Goal: Task Accomplishment & Management: Use online tool/utility

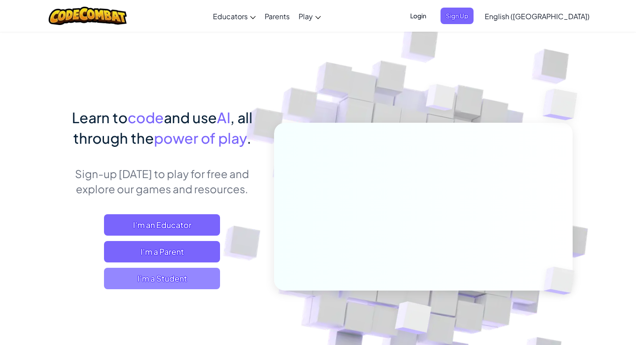
click at [179, 275] on span "I'm a Student" at bounding box center [162, 278] width 116 height 21
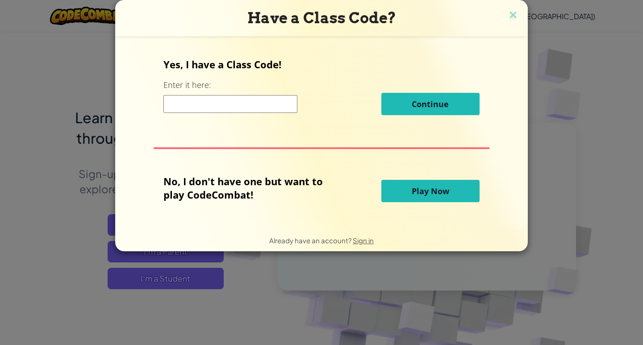
click at [416, 191] on span "Play Now" at bounding box center [431, 191] width 38 height 11
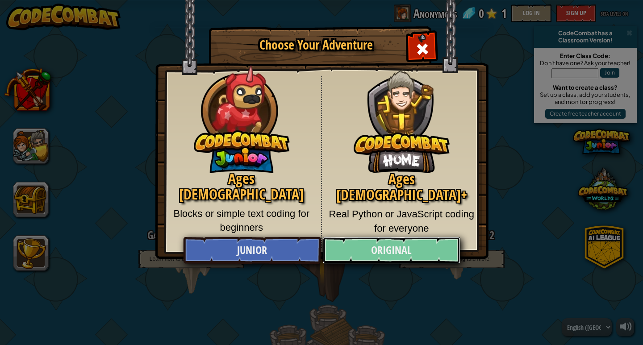
click at [381, 251] on link "Original" at bounding box center [391, 250] width 138 height 27
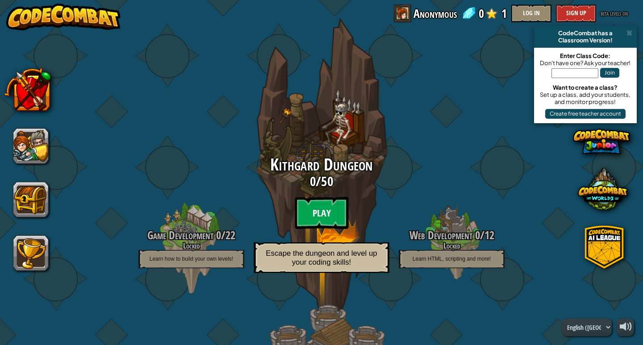
click at [303, 211] on btn "Play" at bounding box center [322, 213] width 54 height 32
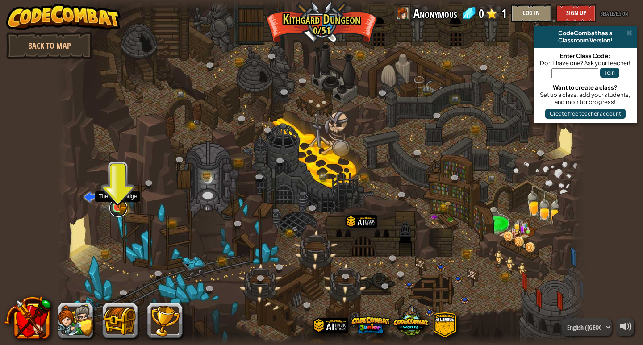
click at [116, 209] on link at bounding box center [118, 208] width 18 height 18
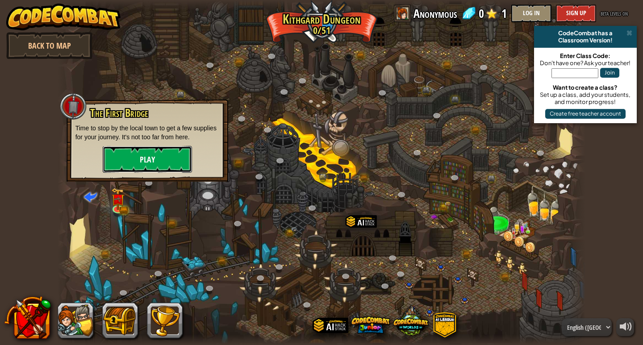
click at [114, 156] on button "Play" at bounding box center [147, 159] width 89 height 27
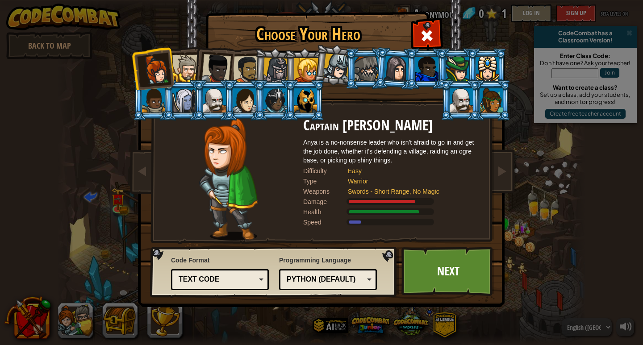
click at [390, 74] on div at bounding box center [396, 68] width 25 height 25
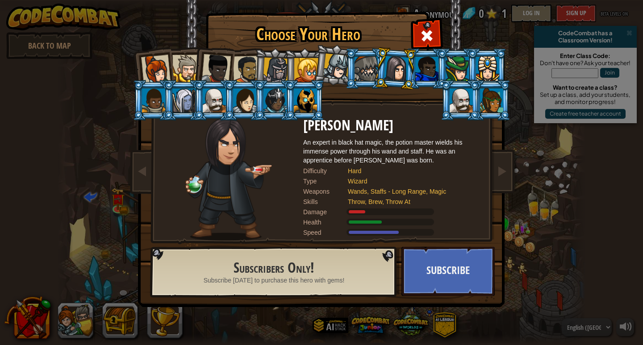
click at [216, 67] on div at bounding box center [215, 68] width 29 height 29
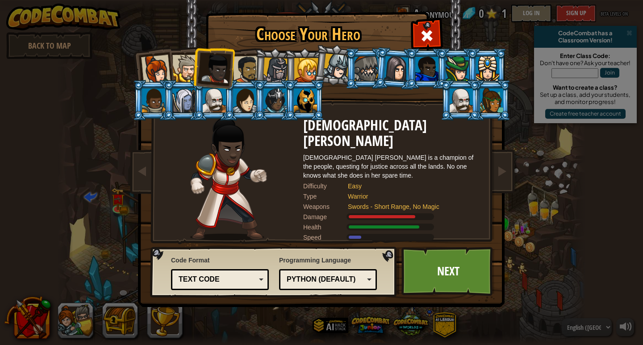
click at [252, 65] on div at bounding box center [247, 70] width 28 height 28
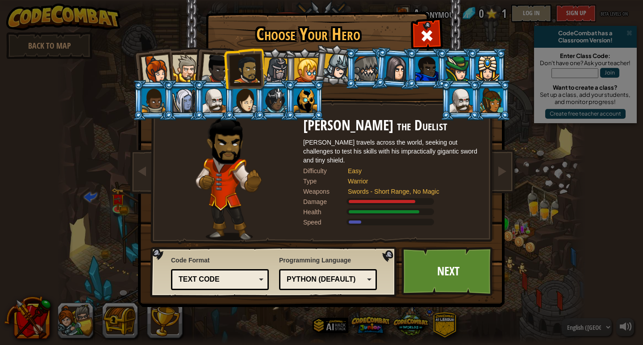
click at [495, 100] on div at bounding box center [491, 100] width 23 height 24
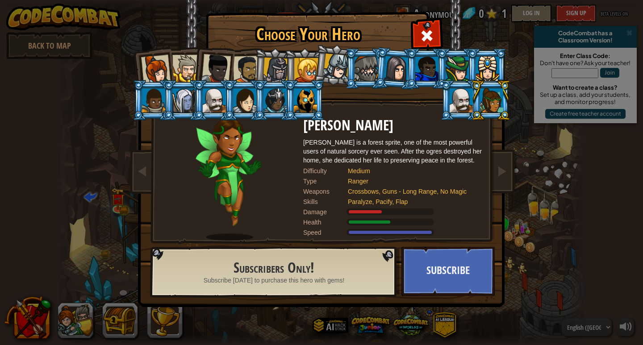
click at [242, 109] on div at bounding box center [244, 100] width 23 height 24
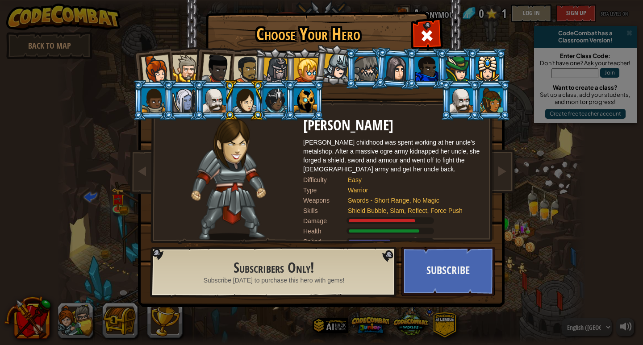
click at [158, 73] on div at bounding box center [155, 69] width 29 height 29
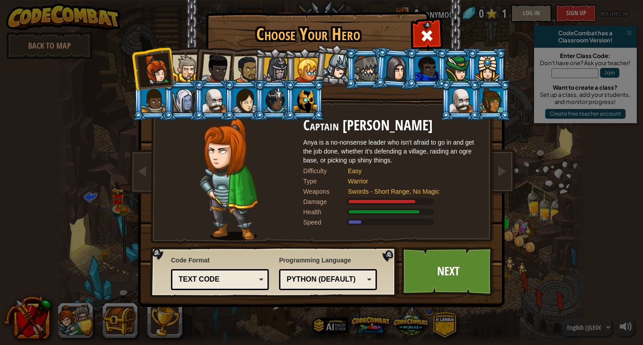
click at [178, 63] on div at bounding box center [185, 68] width 27 height 27
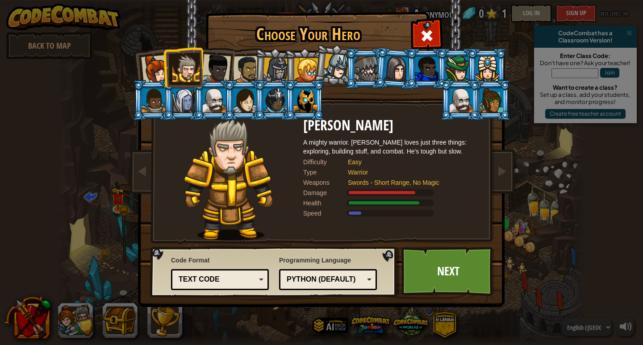
click at [211, 63] on div at bounding box center [215, 68] width 29 height 29
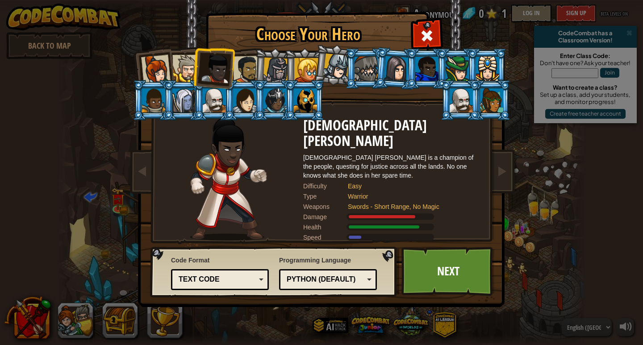
click at [241, 69] on div at bounding box center [247, 70] width 28 height 28
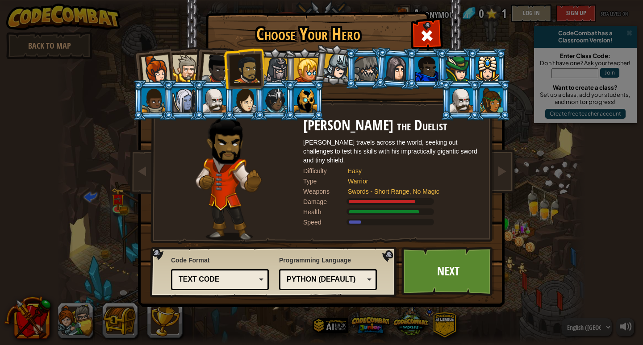
click at [284, 66] on div at bounding box center [275, 70] width 25 height 25
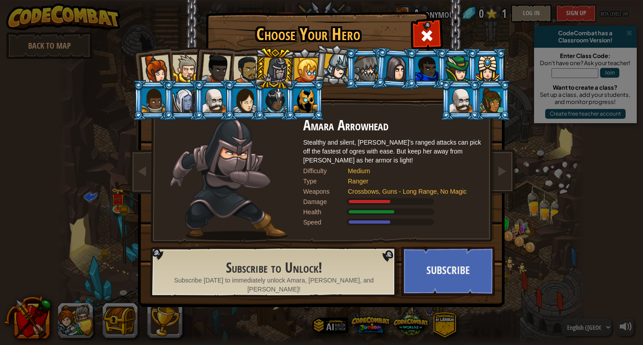
click at [305, 66] on div at bounding box center [306, 70] width 24 height 24
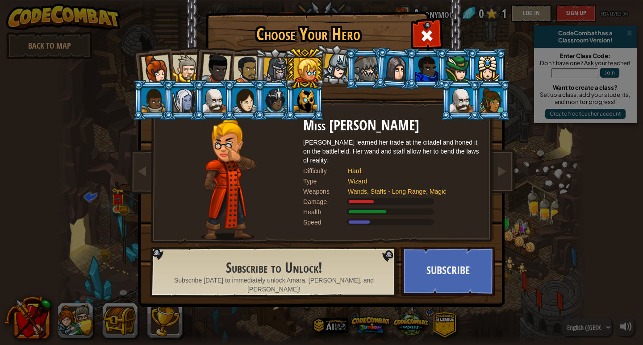
click at [342, 64] on div at bounding box center [336, 67] width 26 height 26
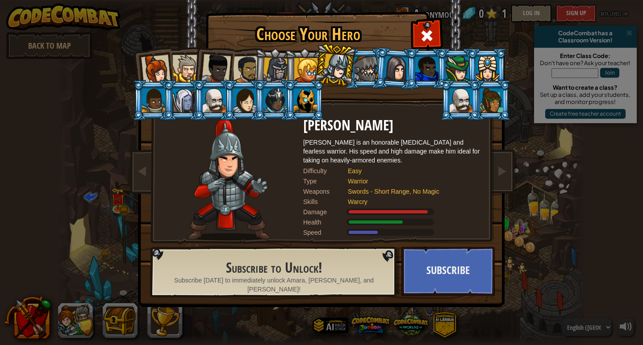
click at [369, 67] on div at bounding box center [366, 69] width 23 height 24
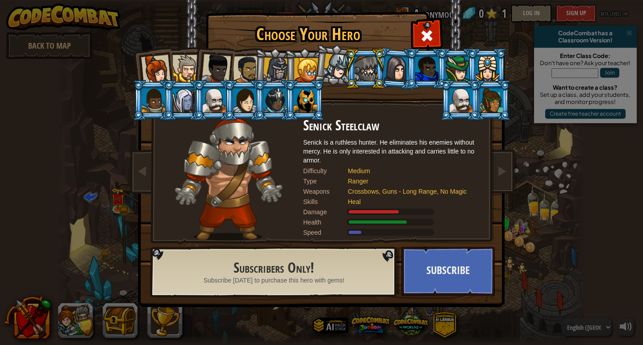
click at [391, 67] on div at bounding box center [396, 68] width 25 height 25
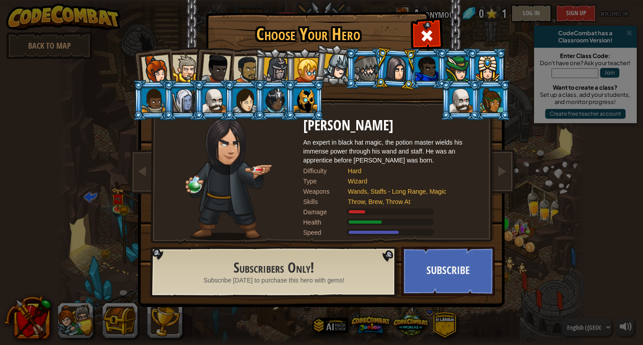
click at [498, 92] on div at bounding box center [491, 100] width 23 height 24
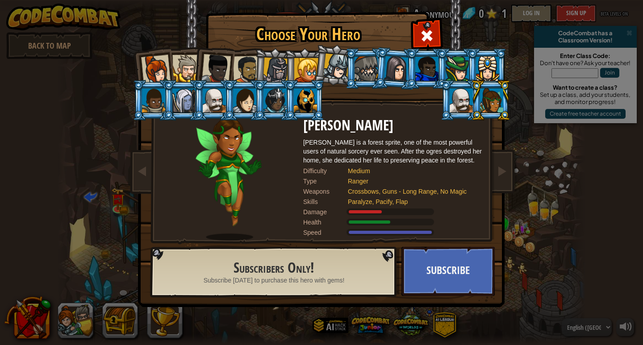
click at [331, 64] on div at bounding box center [336, 67] width 26 height 26
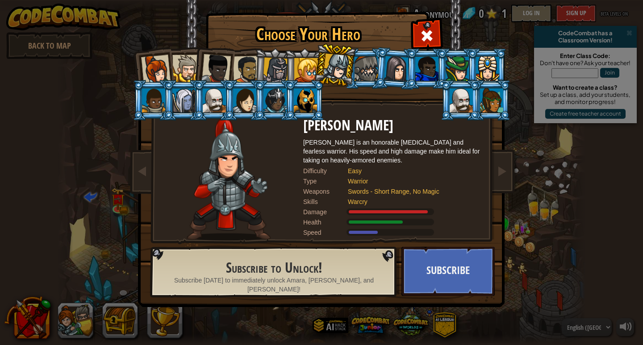
click at [305, 63] on div at bounding box center [306, 70] width 24 height 24
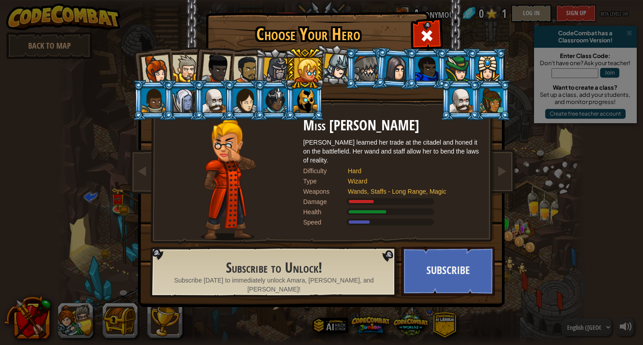
click at [282, 67] on div at bounding box center [275, 70] width 25 height 25
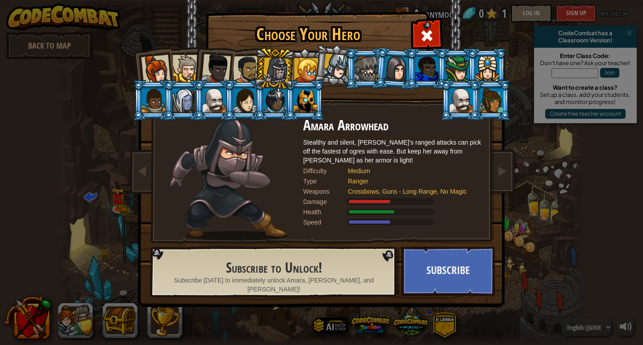
click at [249, 79] on div at bounding box center [247, 70] width 28 height 28
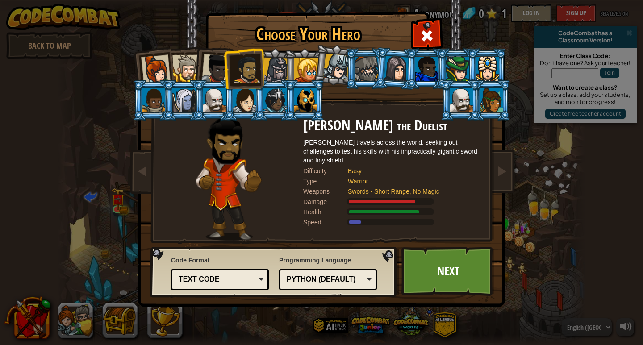
click at [218, 75] on div at bounding box center [215, 68] width 29 height 29
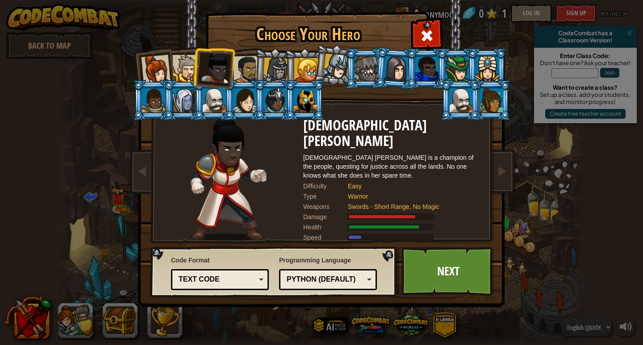
click at [305, 64] on div at bounding box center [306, 70] width 24 height 24
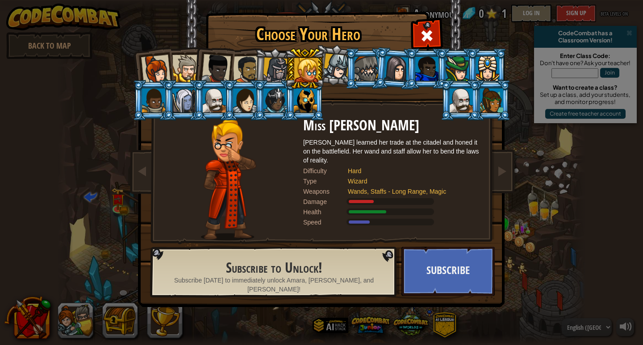
click at [338, 61] on div at bounding box center [336, 67] width 26 height 26
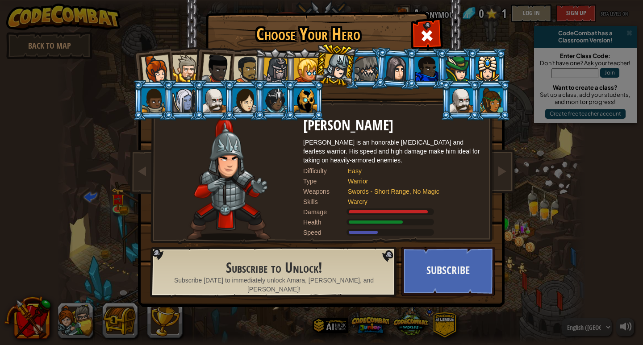
click at [464, 96] on div at bounding box center [461, 100] width 23 height 24
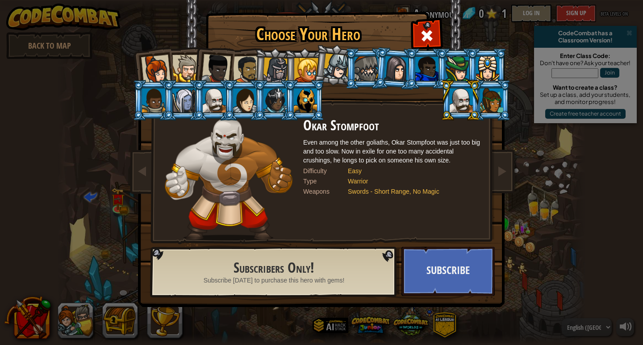
click at [482, 102] on div at bounding box center [491, 100] width 23 height 24
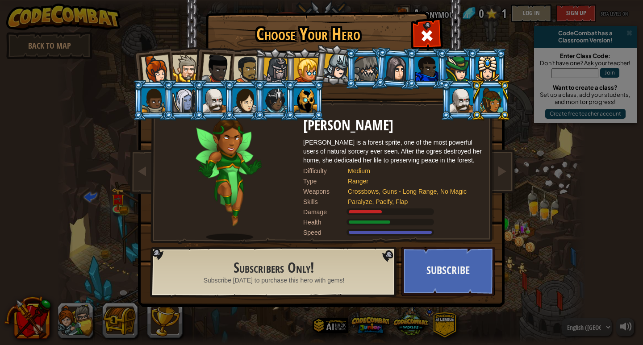
click at [480, 74] on div at bounding box center [487, 69] width 23 height 24
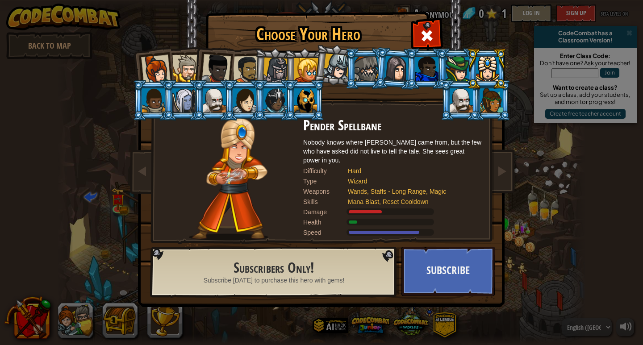
click at [471, 74] on li at bounding box center [487, 68] width 40 height 41
click at [468, 71] on li at bounding box center [487, 68] width 40 height 41
click at [463, 71] on div at bounding box center [457, 69] width 23 height 24
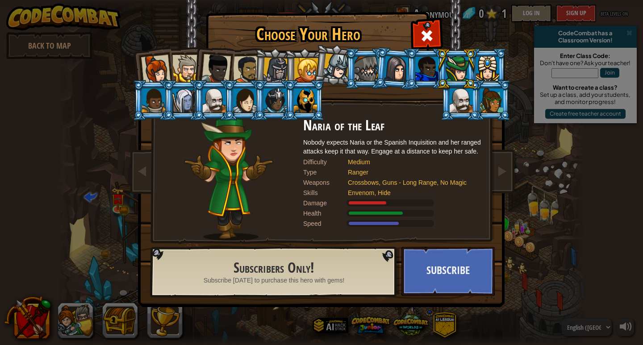
click at [421, 75] on div at bounding box center [426, 69] width 23 height 24
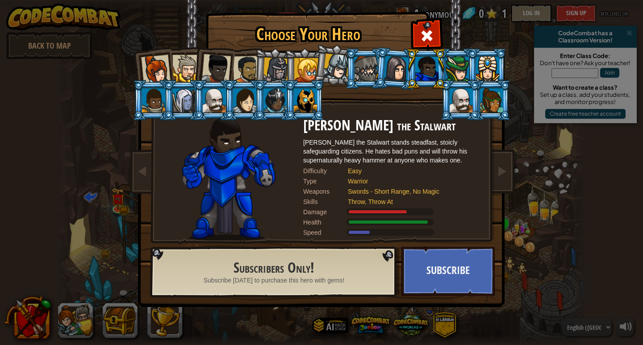
click at [389, 75] on div at bounding box center [396, 68] width 25 height 25
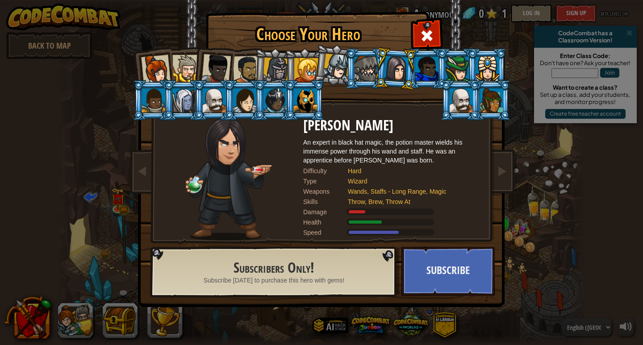
click at [344, 75] on div at bounding box center [336, 67] width 26 height 26
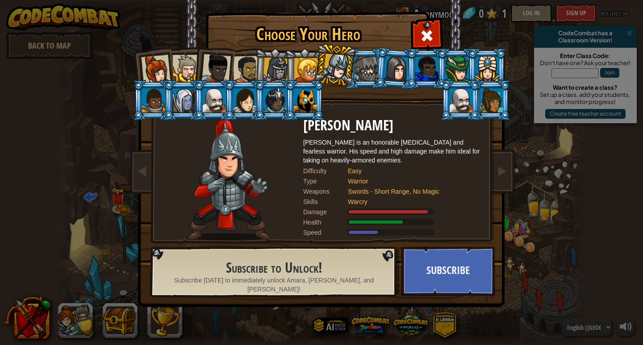
click at [305, 73] on div at bounding box center [306, 70] width 24 height 24
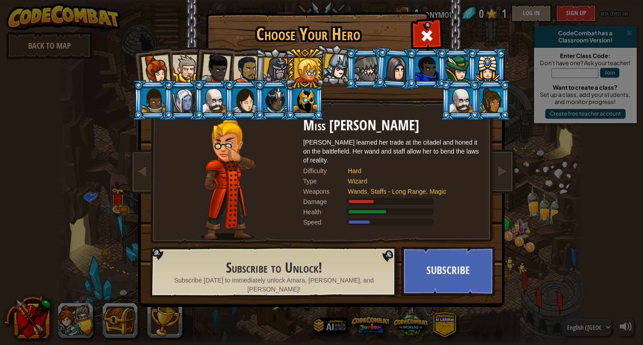
click at [276, 70] on div at bounding box center [275, 70] width 25 height 25
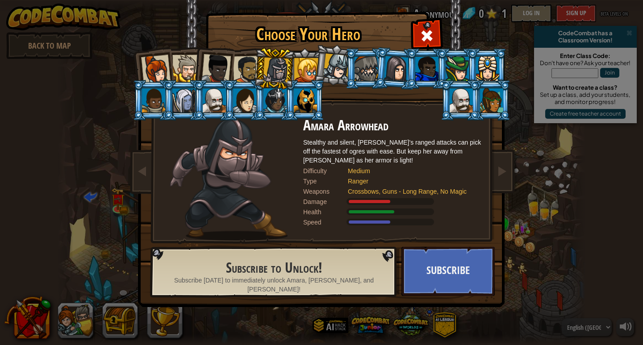
click at [241, 75] on div at bounding box center [247, 70] width 28 height 28
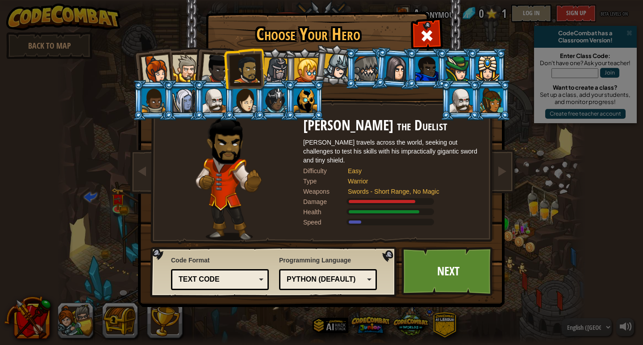
click at [212, 72] on div at bounding box center [215, 68] width 29 height 29
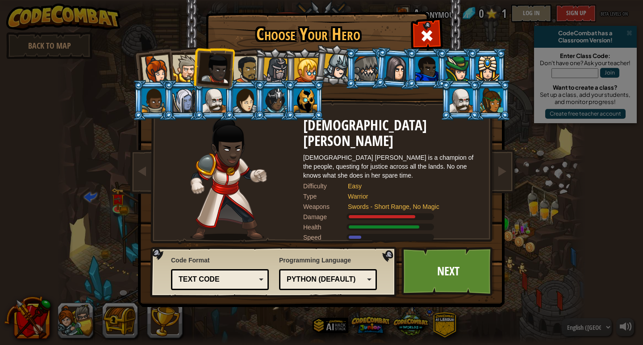
click at [185, 73] on div at bounding box center [185, 68] width 27 height 27
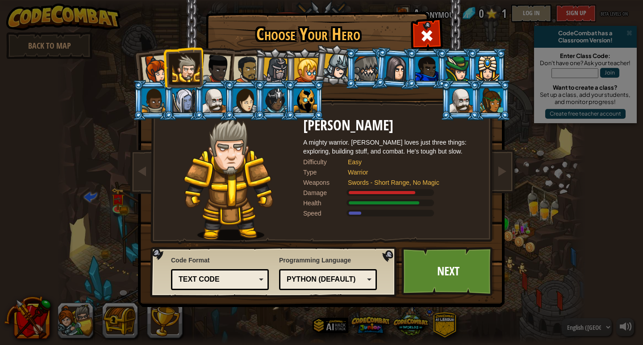
click at [160, 79] on div at bounding box center [155, 69] width 29 height 29
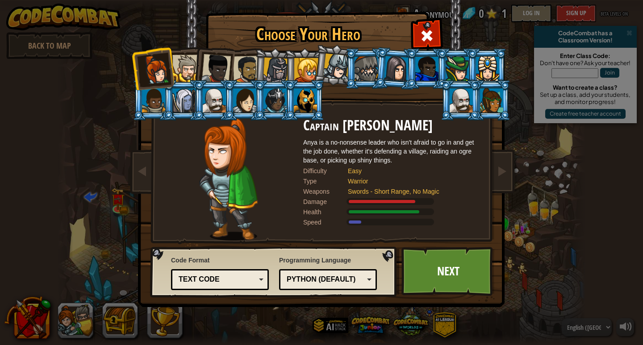
click at [180, 73] on div at bounding box center [185, 68] width 27 height 27
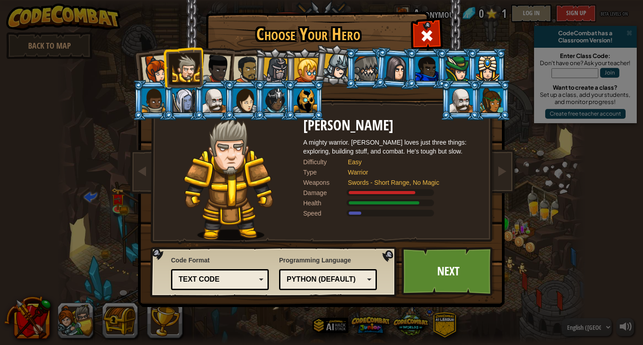
click at [223, 66] on div at bounding box center [215, 68] width 29 height 29
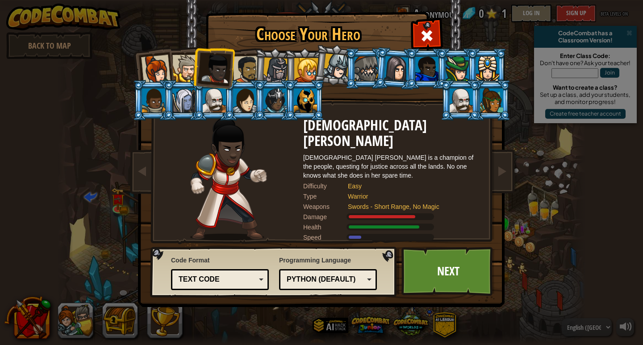
click at [250, 71] on div at bounding box center [247, 70] width 28 height 28
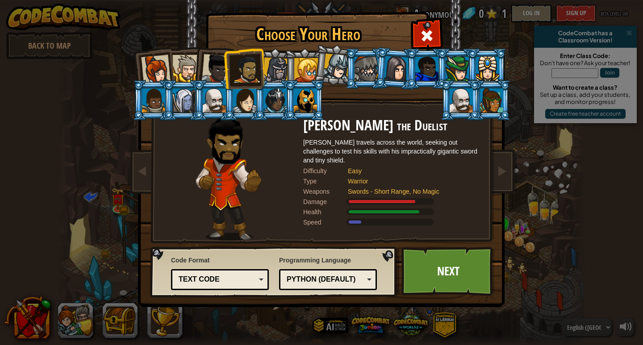
click at [281, 66] on div at bounding box center [275, 70] width 25 height 25
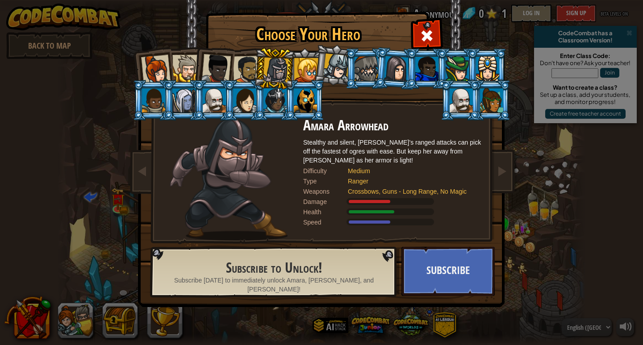
click at [249, 70] on div at bounding box center [247, 70] width 28 height 28
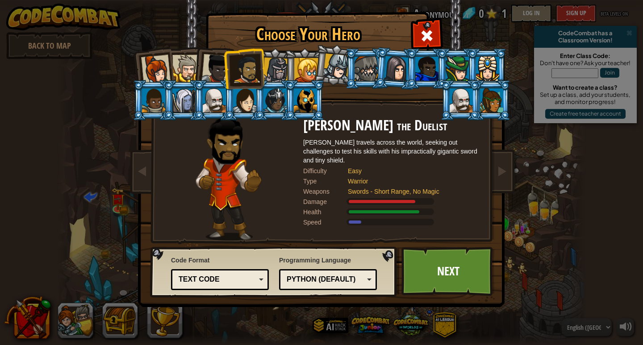
click at [156, 74] on div at bounding box center [155, 69] width 29 height 29
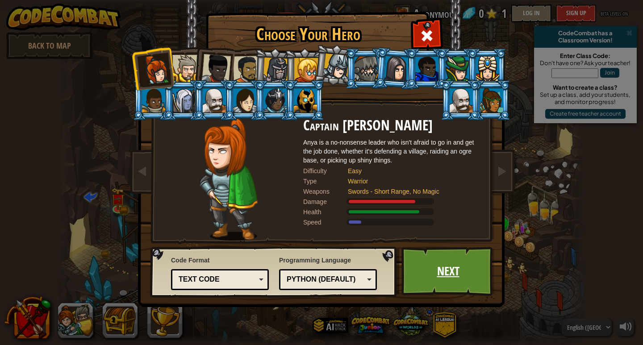
click at [430, 269] on link "Next" at bounding box center [447, 271] width 93 height 49
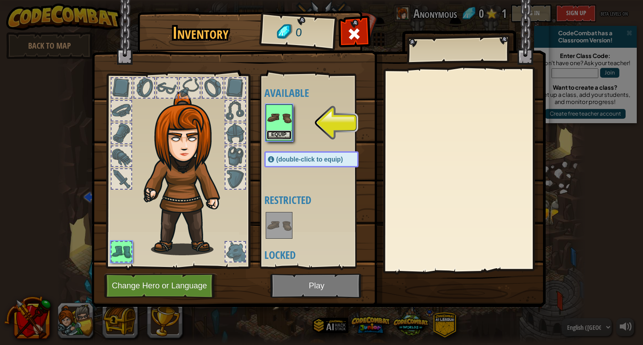
click at [284, 135] on button "Equip" at bounding box center [279, 134] width 25 height 9
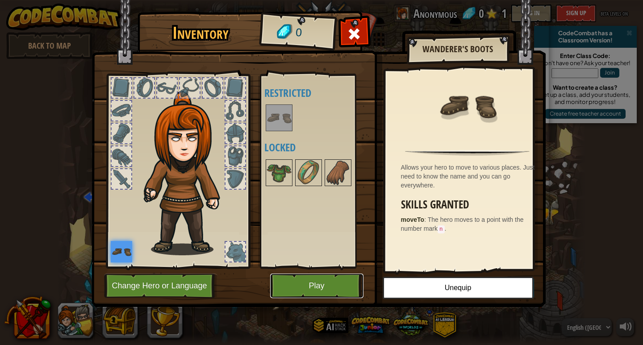
click at [319, 284] on button "Play" at bounding box center [316, 286] width 93 height 25
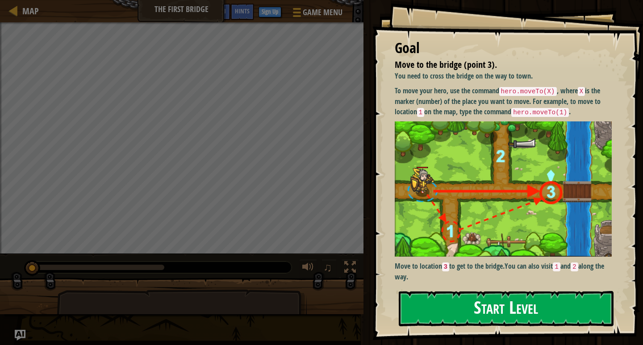
click at [505, 299] on button "Start Level" at bounding box center [506, 308] width 215 height 35
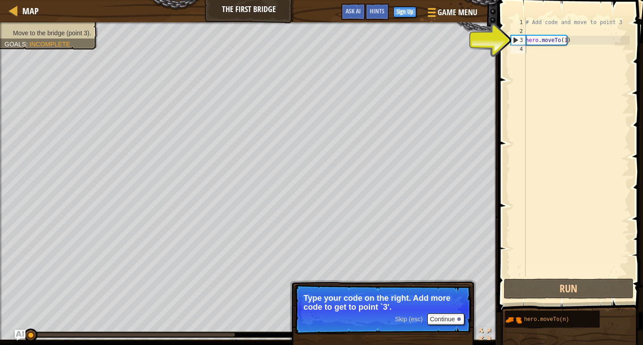
click at [446, 313] on p "Skip (esc) Continue Type your code on the right. Add more code to get to point …" at bounding box center [382, 309] width 177 height 50
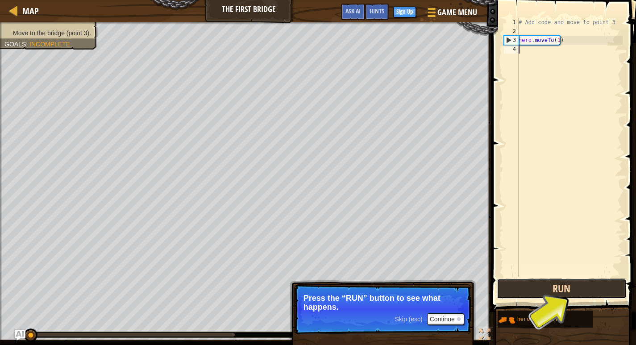
click at [593, 285] on button "Run" at bounding box center [562, 289] width 130 height 21
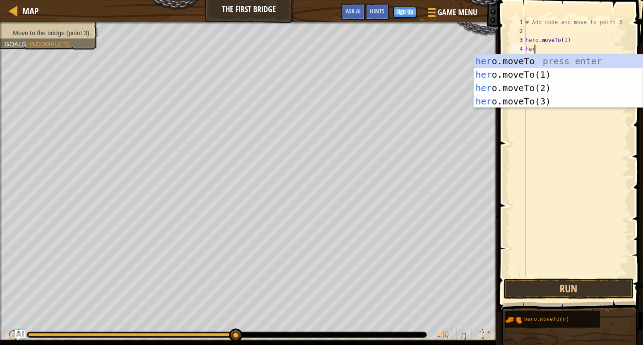
scroll to position [4, 0]
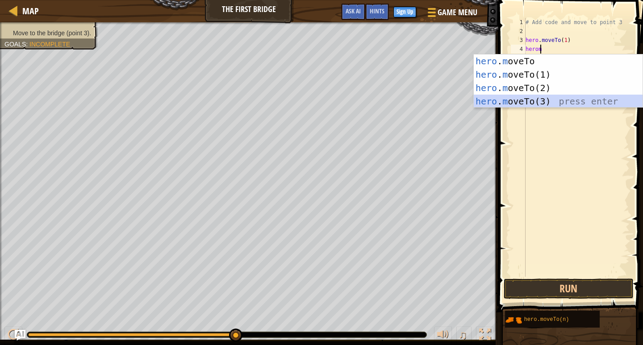
click at [568, 100] on div "hero . m oveTo press enter hero . m oveTo(1) press enter hero . m oveTo(2) pres…" at bounding box center [558, 94] width 169 height 80
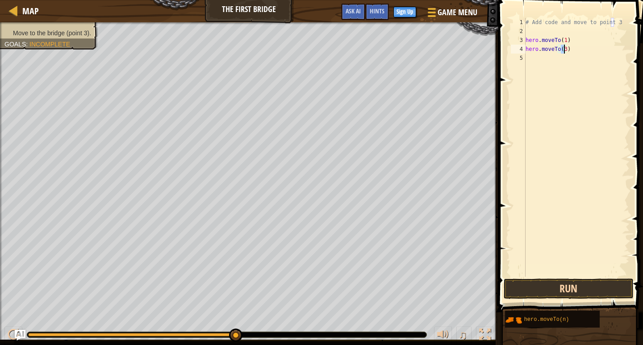
type textarea "hero.moveTo(3)"
click at [556, 281] on button "Run" at bounding box center [569, 289] width 130 height 21
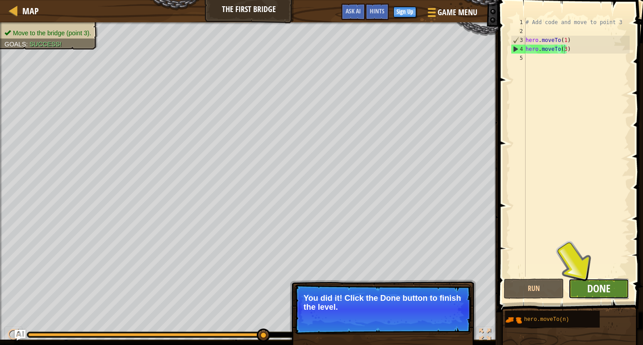
click at [607, 288] on span "Done" at bounding box center [598, 288] width 23 height 14
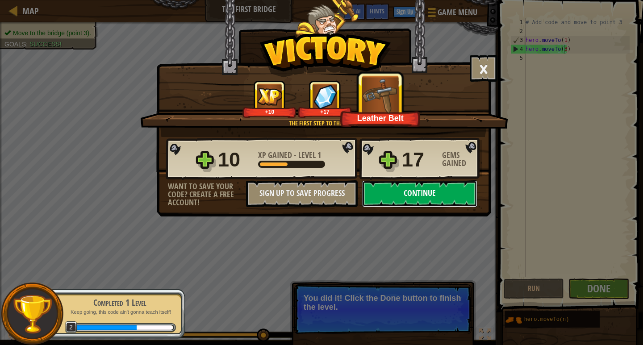
click at [413, 199] on button "Continue" at bounding box center [419, 193] width 115 height 27
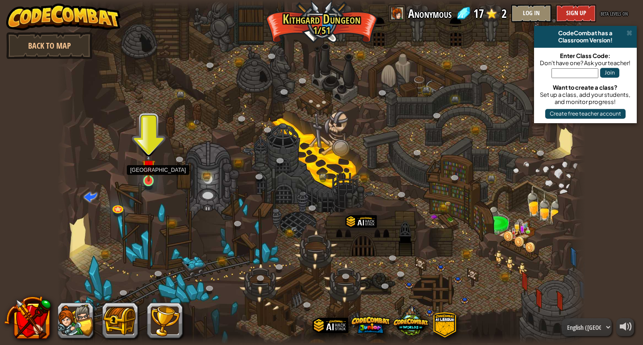
click at [146, 175] on img at bounding box center [148, 166] width 13 height 31
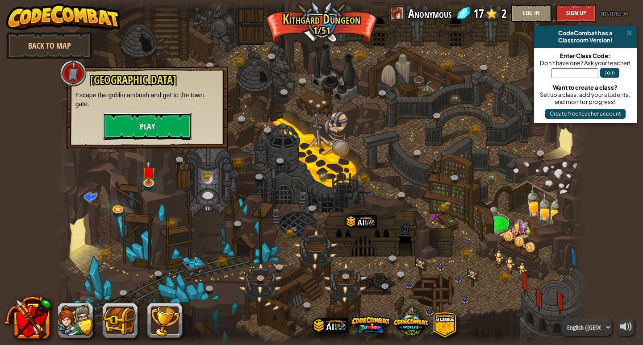
click at [158, 130] on button "Play" at bounding box center [147, 126] width 89 height 27
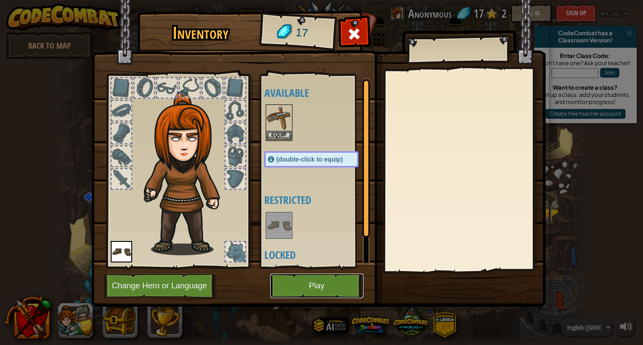
click at [297, 286] on button "Play" at bounding box center [316, 286] width 93 height 25
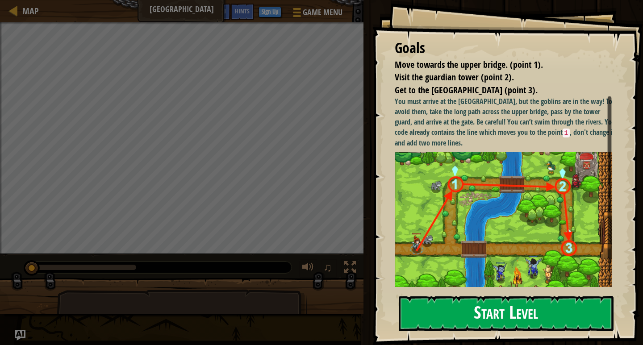
click at [522, 314] on button "Start Level" at bounding box center [506, 313] width 215 height 35
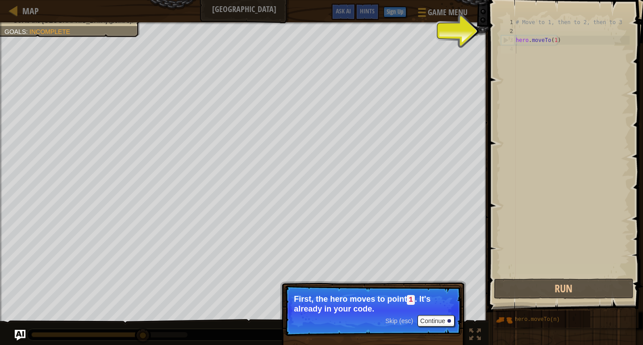
click at [583, 42] on div "# Move to 1, then to 2, then to 3 hero . moveTo ( 1 )" at bounding box center [572, 156] width 116 height 277
type textarea "hero.moveTo(1)"
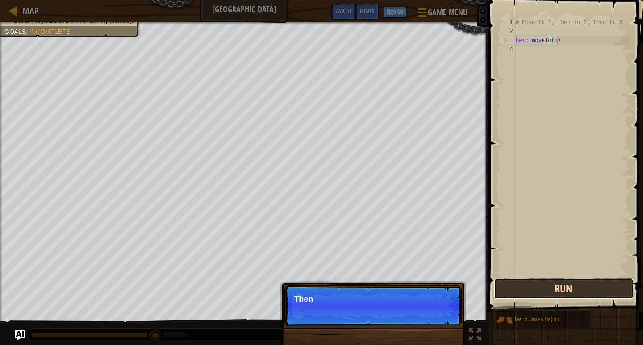
click at [604, 284] on button "Run" at bounding box center [563, 289] width 139 height 21
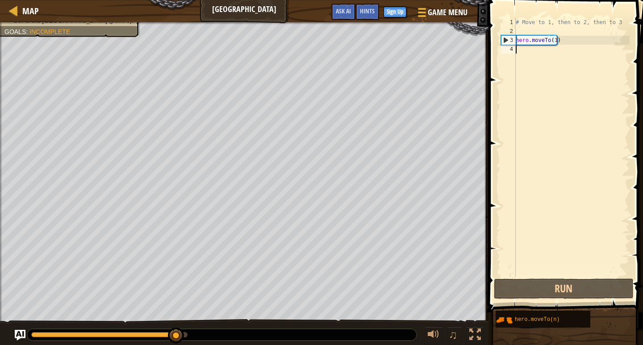
click at [532, 57] on div "# Move to 1, then to 2, then to 3 hero . moveTo ( 1 )" at bounding box center [572, 156] width 116 height 277
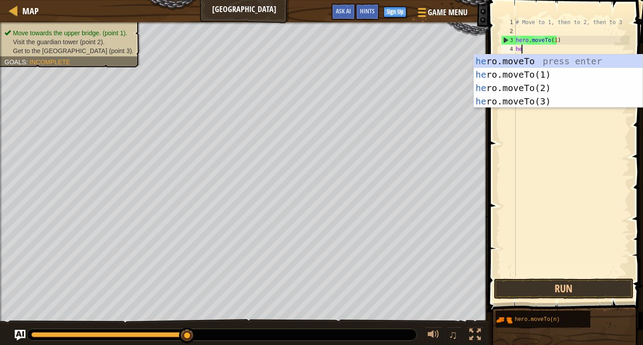
scroll to position [4, 0]
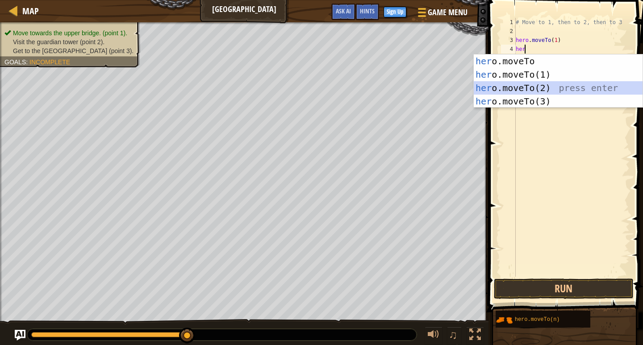
click at [494, 87] on div "her o.moveTo press enter her o.moveTo(1) press enter her o.moveTo(2) press ente…" at bounding box center [558, 94] width 169 height 80
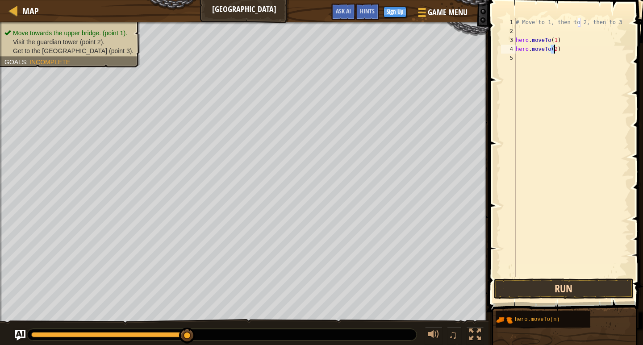
type textarea "hero.moveTo(2)"
click at [592, 283] on button "Run" at bounding box center [563, 289] width 139 height 21
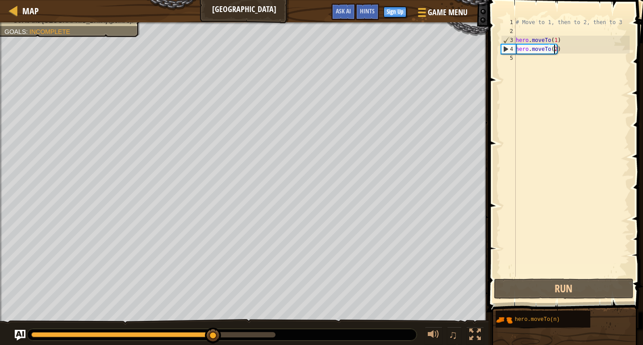
click at [535, 61] on div "# Move to 1, then to 2, then to 3 hero . moveTo ( 1 ) hero . moveTo ( 2 )" at bounding box center [572, 156] width 116 height 277
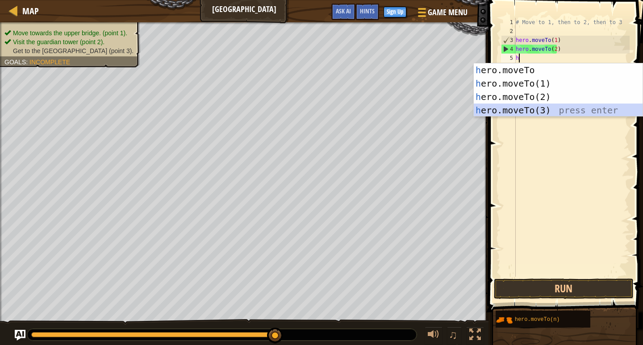
click at [538, 115] on div "h ero.moveTo press enter h ero.moveTo(1) press enter h ero.moveTo(2) press ente…" at bounding box center [558, 103] width 169 height 80
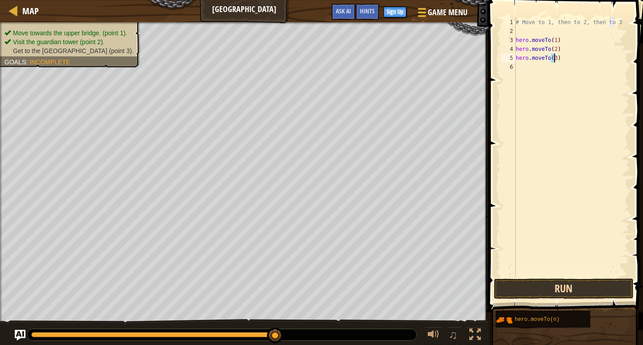
type textarea "hero.moveTo(3)"
click at [551, 289] on button "Run" at bounding box center [563, 289] width 139 height 21
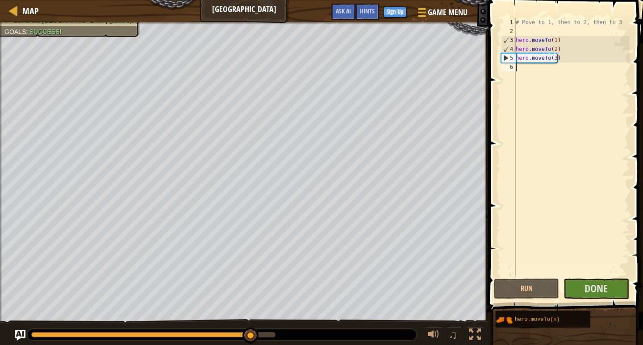
click at [541, 72] on div "# Move to 1, then to 2, then to 3 hero . moveTo ( 1 ) hero . moveTo ( 2 ) hero …" at bounding box center [572, 156] width 116 height 277
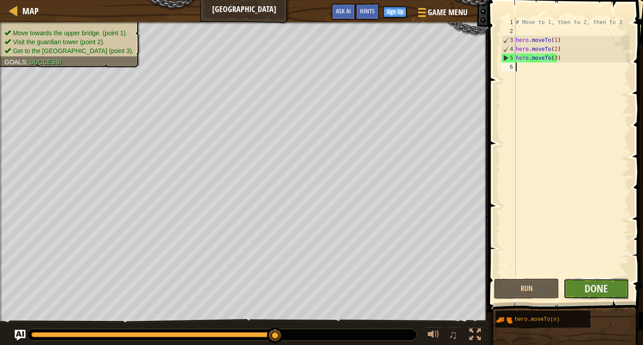
click at [611, 284] on button "Done" at bounding box center [595, 289] width 65 height 21
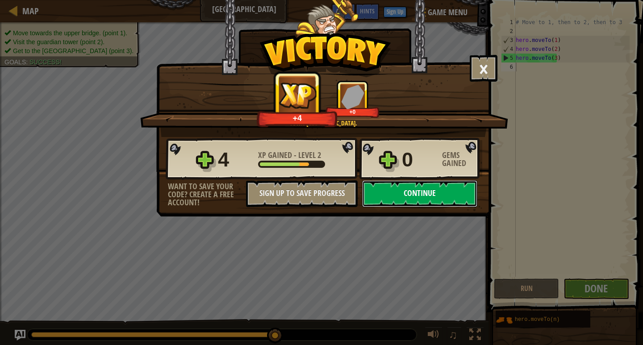
click at [455, 200] on button "Continue" at bounding box center [419, 193] width 115 height 27
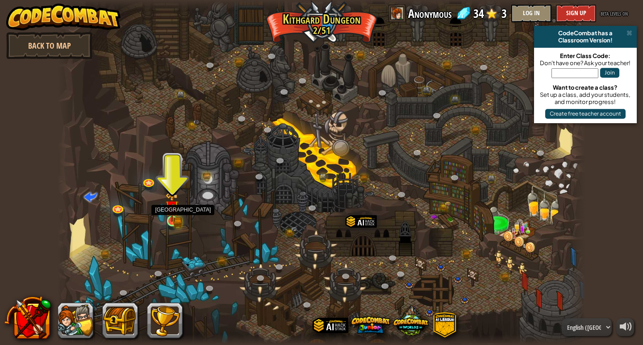
click at [174, 212] on img at bounding box center [172, 208] width 8 height 8
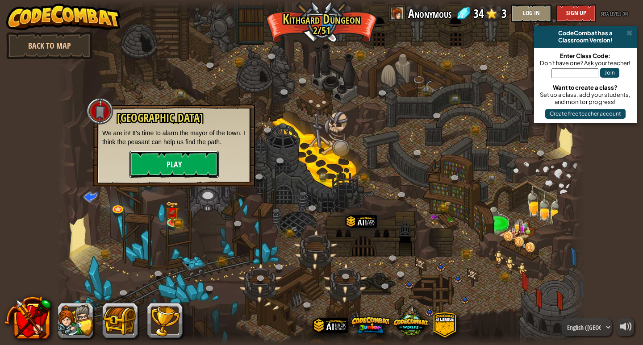
click at [204, 159] on button "Play" at bounding box center [173, 164] width 89 height 27
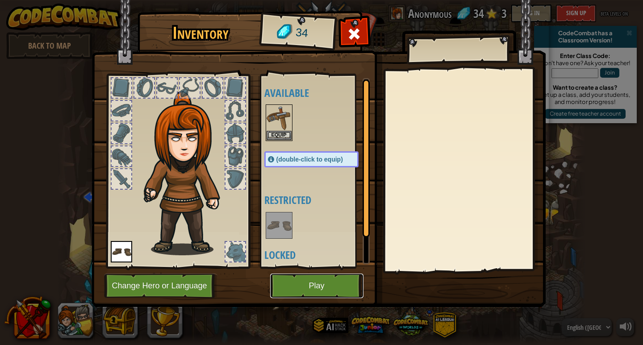
click at [336, 284] on button "Play" at bounding box center [316, 286] width 93 height 25
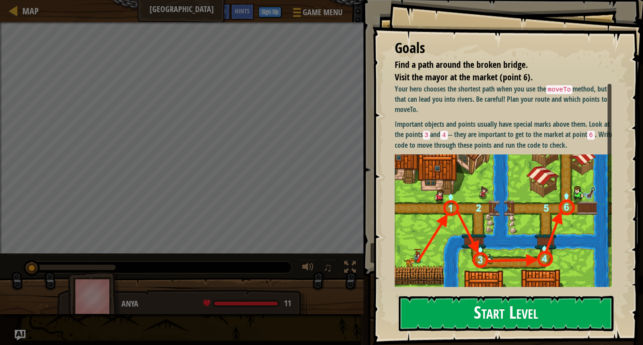
click at [509, 317] on button "Start Level" at bounding box center [506, 313] width 215 height 35
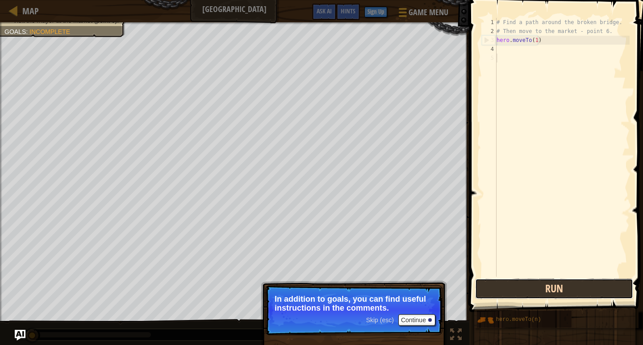
click at [555, 282] on button "Run" at bounding box center [554, 289] width 158 height 21
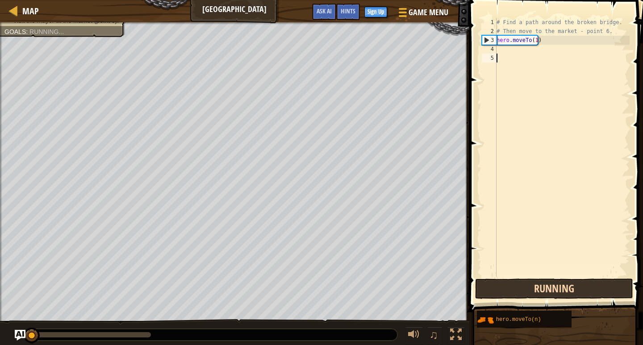
scroll to position [4, 0]
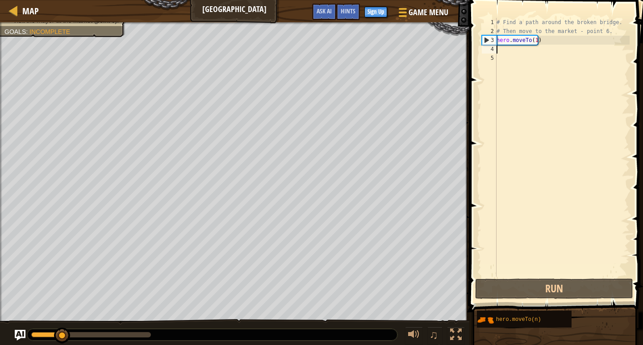
drag, startPoint x: 508, startPoint y: 48, endPoint x: 604, endPoint y: 56, distance: 96.3
click at [513, 50] on div "# Find a path around the broken bridge. # Then move to the market - point 6. he…" at bounding box center [562, 156] width 135 height 277
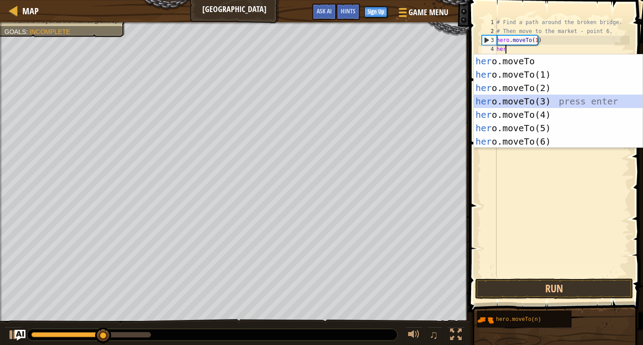
click at [544, 100] on div "her o.moveTo press enter her o.moveTo(1) press enter her o.moveTo(2) press ente…" at bounding box center [558, 114] width 169 height 121
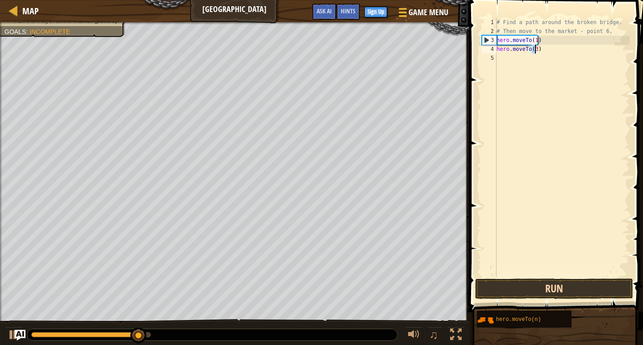
type textarea "hero.moveTo(3)"
click at [537, 287] on button "Run" at bounding box center [554, 289] width 158 height 21
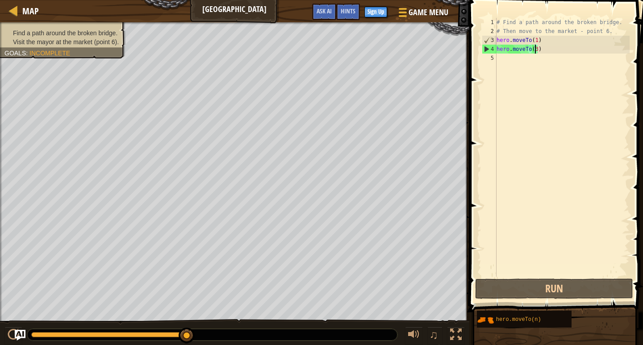
click at [504, 65] on div "# Find a path around the broken bridge. # Then move to the market - point 6. he…" at bounding box center [562, 156] width 135 height 277
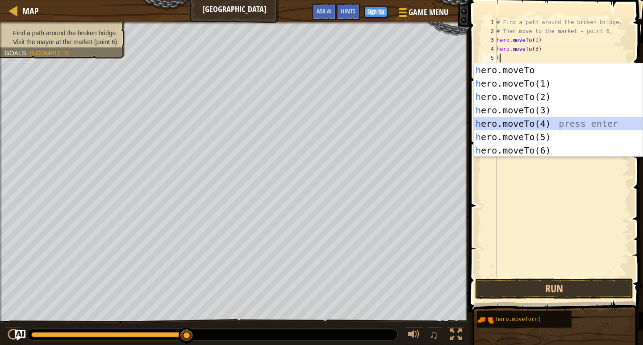
click at [529, 119] on div "h ero.moveTo press enter h ero.moveTo(1) press enter h ero.moveTo(2) press ente…" at bounding box center [558, 123] width 169 height 121
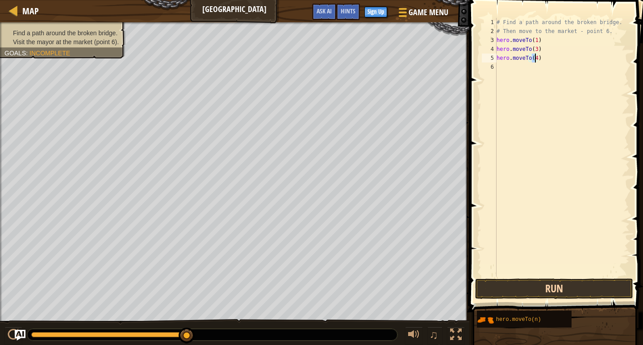
type textarea "hero.moveTo(4)"
click at [604, 290] on button "Run" at bounding box center [554, 289] width 158 height 21
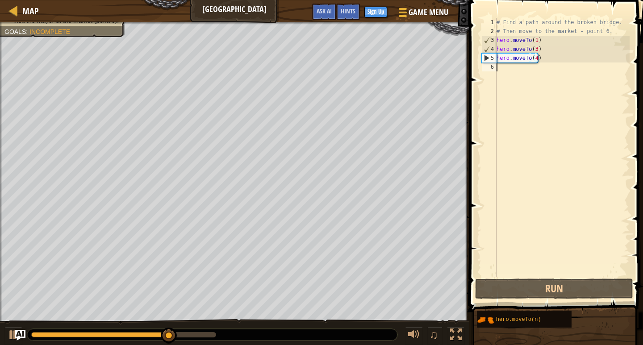
click at [510, 67] on div "# Find a path around the broken bridge. # Then move to the market - point 6. he…" at bounding box center [562, 156] width 135 height 277
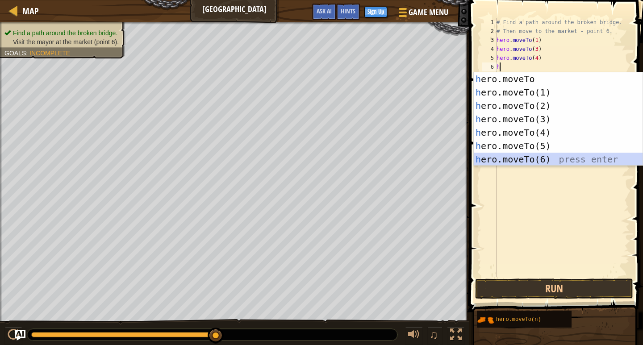
click at [534, 160] on div "h ero.moveTo press enter h ero.moveTo(1) press enter h ero.moveTo(2) press ente…" at bounding box center [558, 132] width 169 height 121
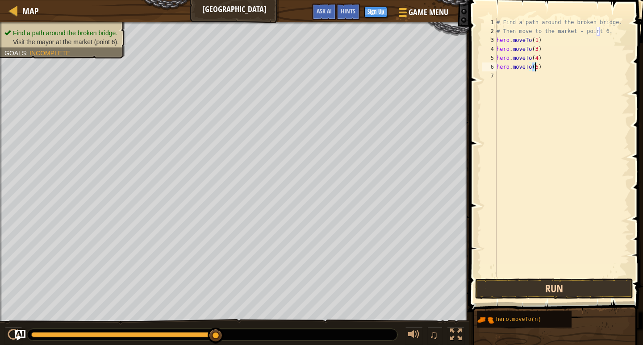
type textarea "hero.moveTo(6)"
click at [599, 291] on button "Run" at bounding box center [554, 289] width 158 height 21
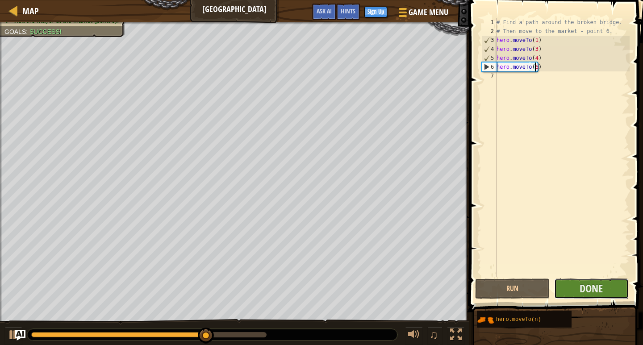
click at [597, 280] on button "Done" at bounding box center [591, 289] width 75 height 21
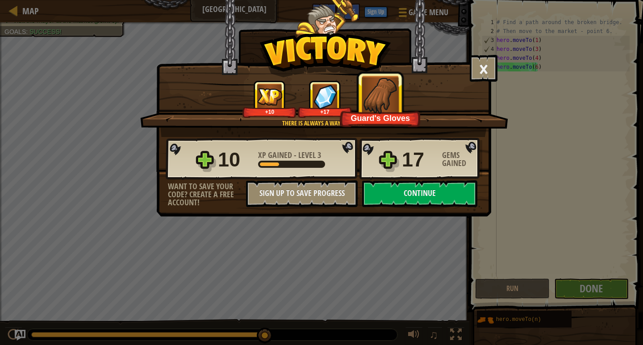
click at [449, 180] on div "10 XP Gained - Level 3 17 Gems Gained" at bounding box center [324, 159] width 317 height 43
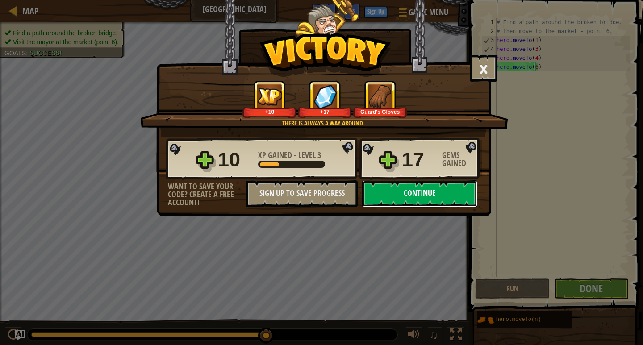
click at [411, 197] on button "Continue" at bounding box center [419, 193] width 115 height 27
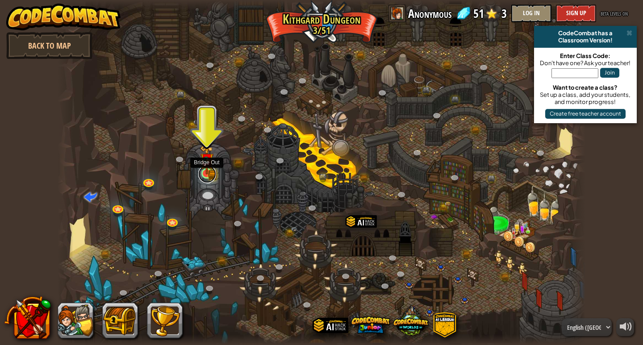
click at [210, 181] on div "Twisted Canyon (Locked) Challenge: collect the most gold using all the programm…" at bounding box center [322, 172] width 528 height 345
click at [202, 157] on img at bounding box center [206, 159] width 13 height 29
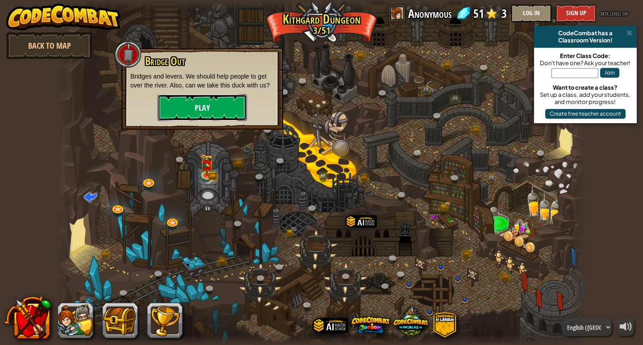
click at [232, 110] on button "Play" at bounding box center [202, 107] width 89 height 27
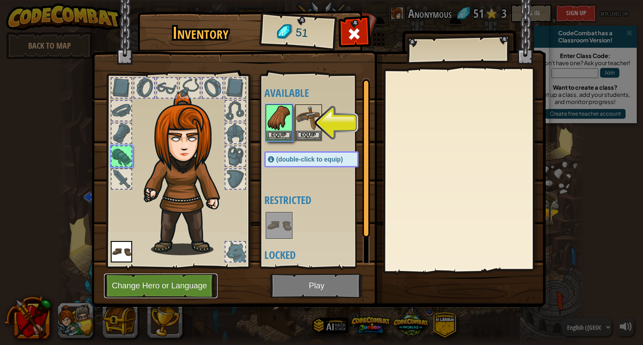
click at [154, 288] on button "Change Hero or Language" at bounding box center [160, 286] width 113 height 25
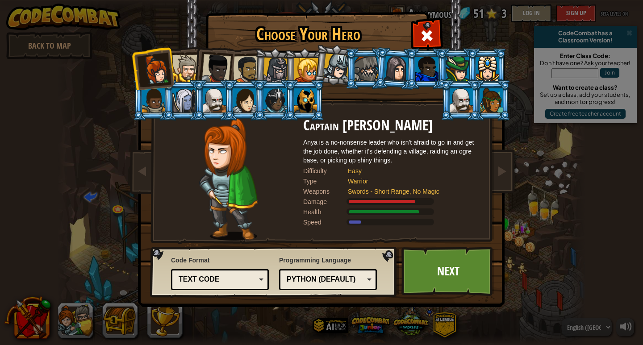
click at [335, 56] on div at bounding box center [336, 67] width 26 height 26
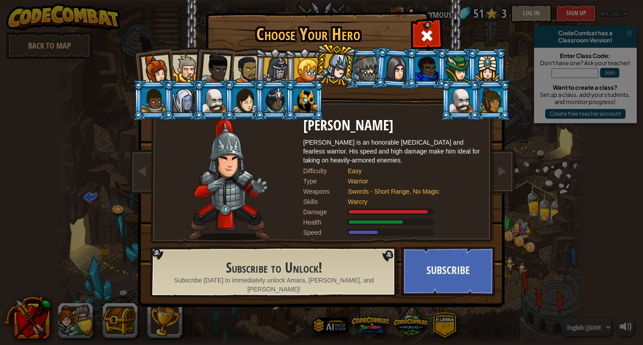
click at [308, 55] on li at bounding box center [304, 68] width 40 height 41
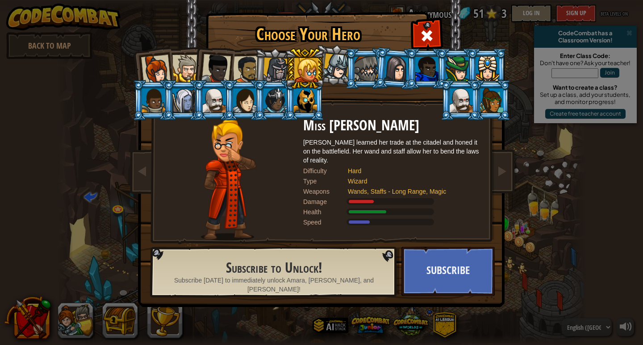
click at [271, 62] on div at bounding box center [275, 70] width 25 height 25
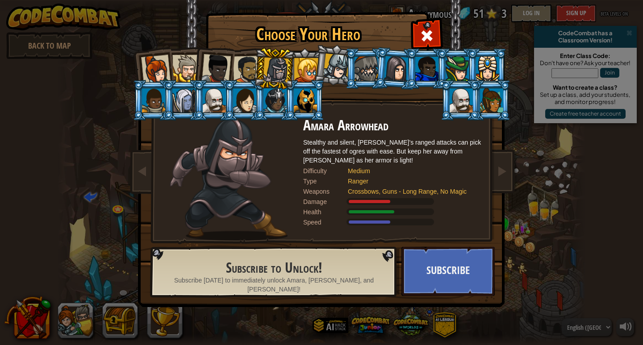
click at [244, 63] on div at bounding box center [247, 70] width 28 height 28
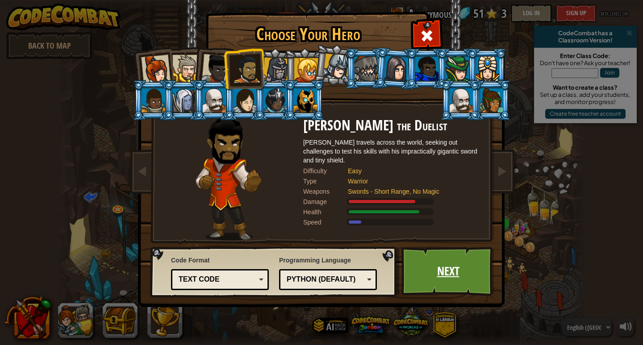
click at [439, 276] on link "Next" at bounding box center [447, 271] width 93 height 49
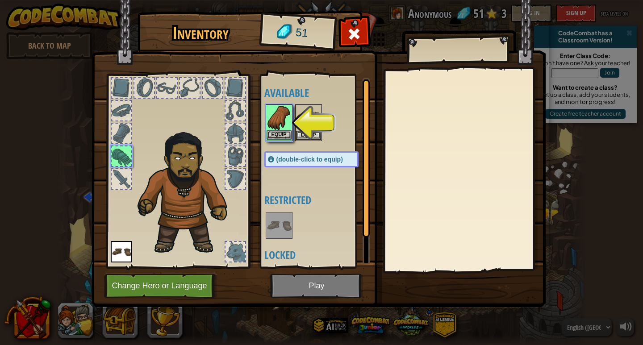
click at [277, 127] on img at bounding box center [279, 117] width 25 height 25
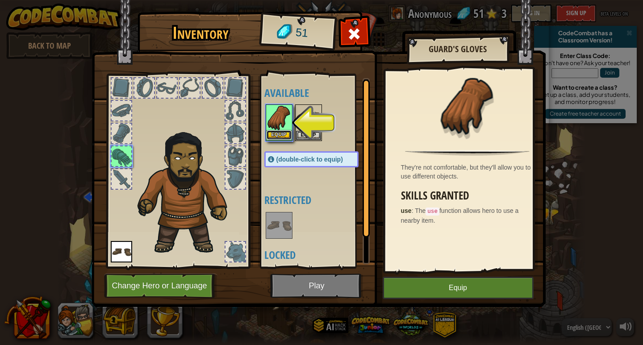
click at [277, 132] on button "Equip" at bounding box center [279, 134] width 25 height 9
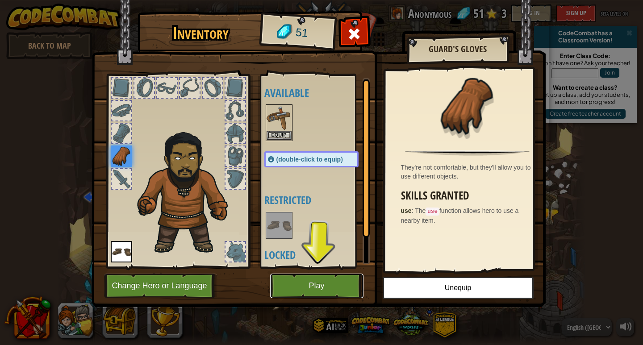
click at [321, 290] on button "Play" at bounding box center [316, 286] width 93 height 25
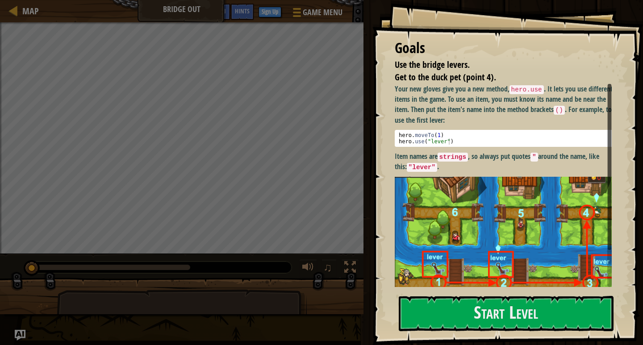
click at [483, 334] on div "Goals Use the bridge levers. Get to the duck pet (point 4). Your new gloves giv…" at bounding box center [507, 172] width 271 height 345
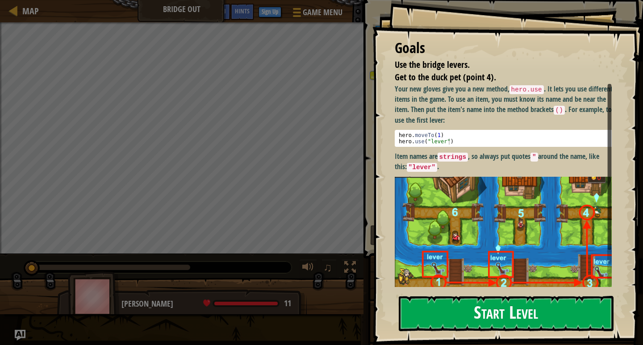
click at [486, 314] on button "Start Level" at bounding box center [506, 313] width 215 height 35
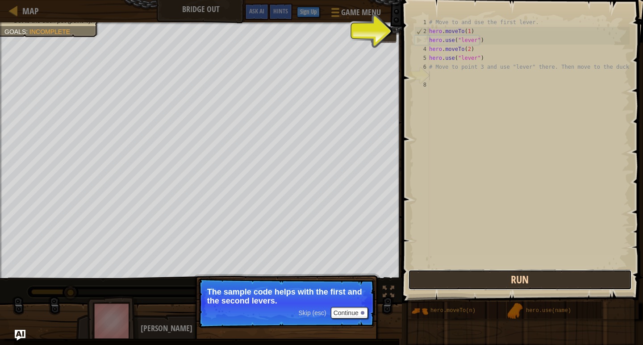
click at [474, 277] on button "Run" at bounding box center [520, 280] width 224 height 21
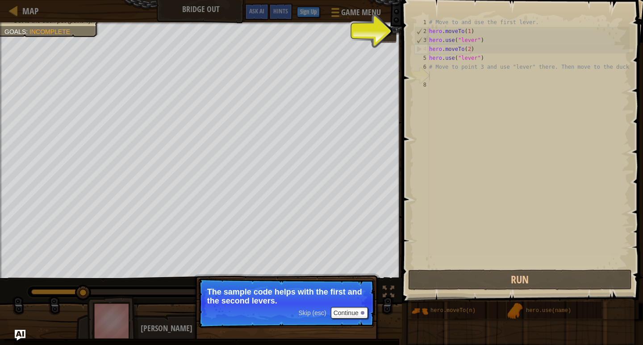
scroll to position [4, 0]
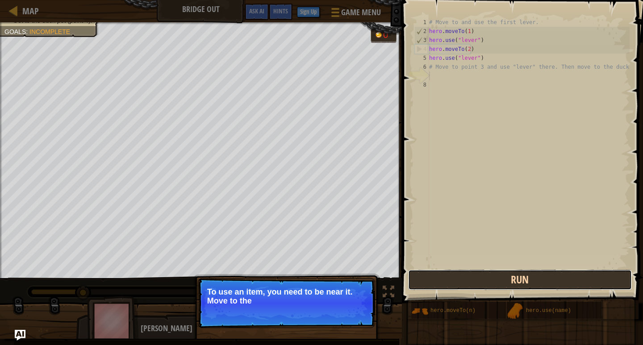
click at [434, 273] on button "Run" at bounding box center [520, 280] width 224 height 21
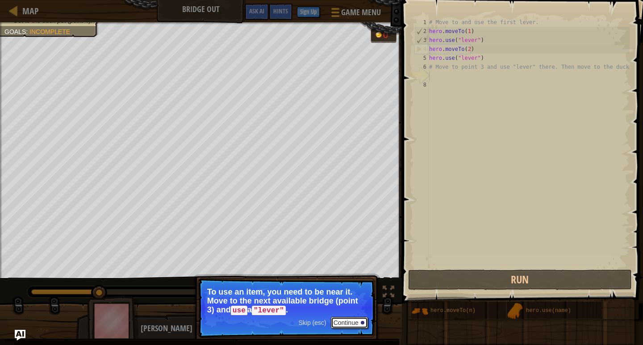
click at [345, 317] on button "Continue" at bounding box center [349, 323] width 37 height 12
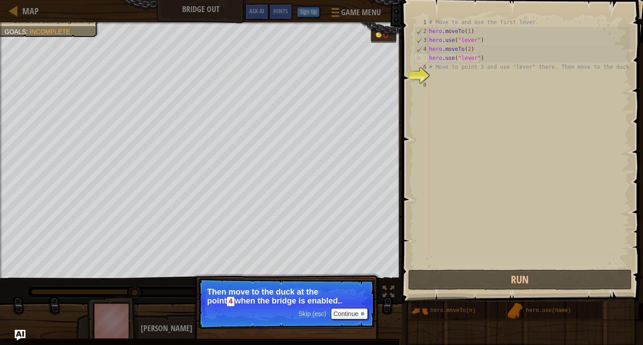
click at [469, 58] on div "# Move to and use the first lever. hero . moveTo ( 1 ) hero . use ( "lever" ) h…" at bounding box center [528, 152] width 202 height 268
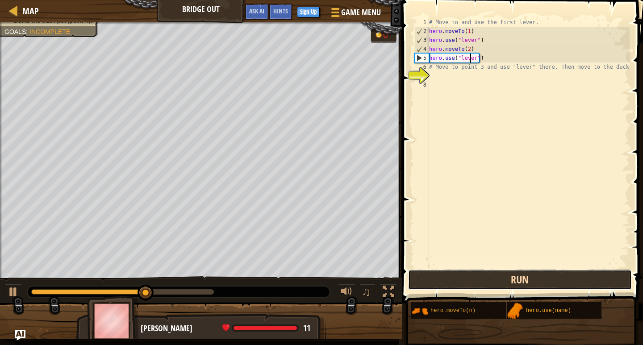
click at [443, 274] on button "Run" at bounding box center [520, 280] width 224 height 21
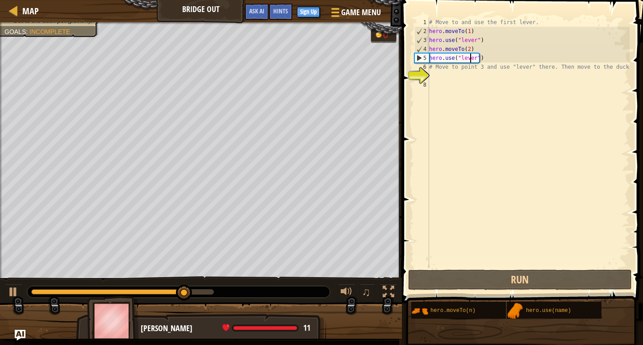
click at [432, 70] on div "# Move to and use the first lever. hero . moveTo ( 1 ) hero . use ( "lever" ) h…" at bounding box center [528, 152] width 202 height 268
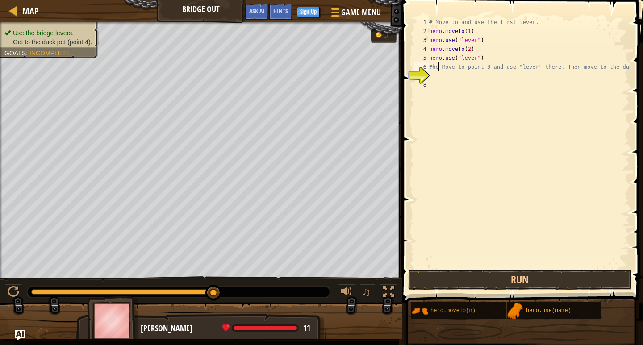
scroll to position [4, 1]
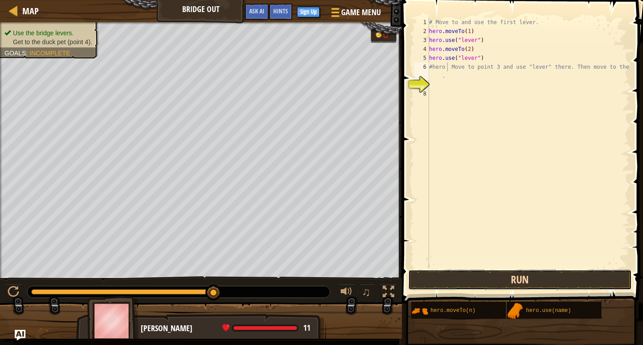
click at [454, 283] on button "Run" at bounding box center [520, 280] width 224 height 21
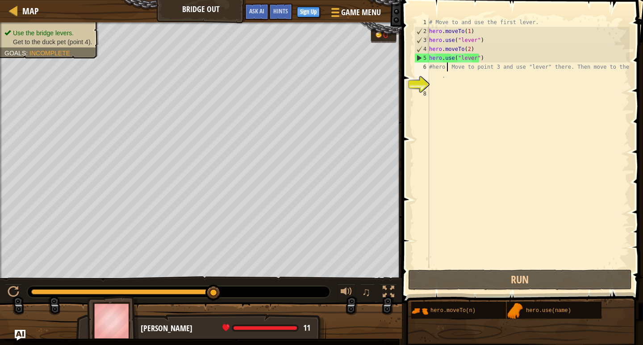
click at [438, 59] on div "# Move to and use the first lever. hero . moveTo ( 1 ) hero . use ( "lever" ) h…" at bounding box center [528, 152] width 202 height 268
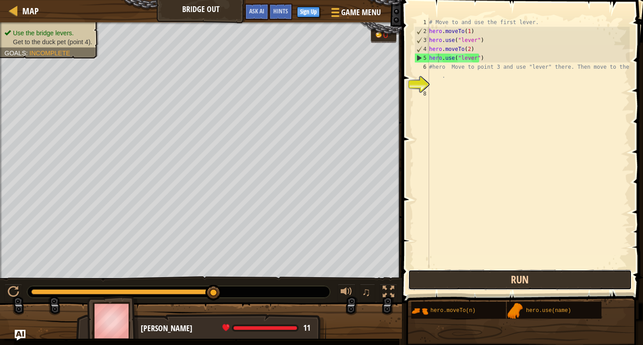
click at [477, 275] on button "Run" at bounding box center [520, 280] width 224 height 21
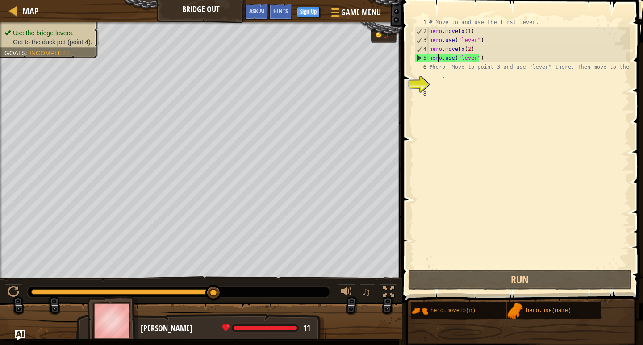
click at [630, 68] on span at bounding box center [523, 139] width 248 height 330
click at [629, 67] on div "# Move to and use the first lever. hero . moveTo ( 1 ) hero . use ( "lever" ) h…" at bounding box center [528, 152] width 202 height 268
click at [631, 70] on span at bounding box center [523, 139] width 248 height 330
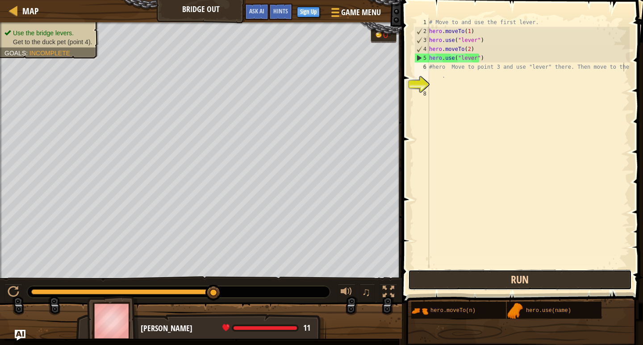
click at [551, 286] on button "Run" at bounding box center [520, 280] width 224 height 21
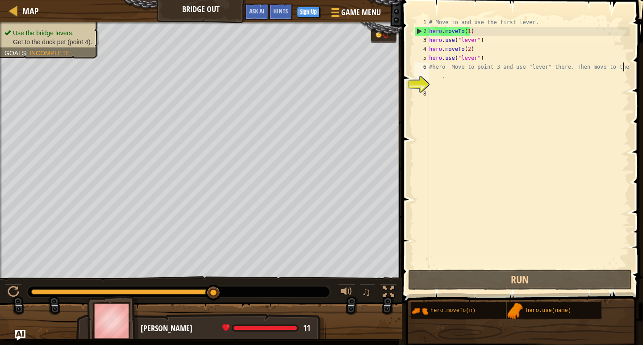
scroll to position [4, 16]
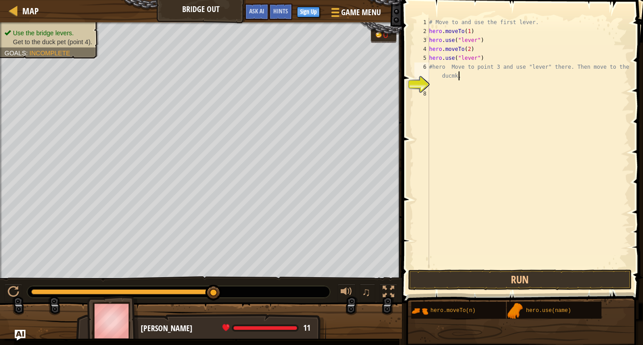
click at [461, 75] on div "# Move to and use the first lever. hero . moveTo ( 1 ) hero . use ( "lever" ) h…" at bounding box center [528, 152] width 202 height 268
type textarea "#"
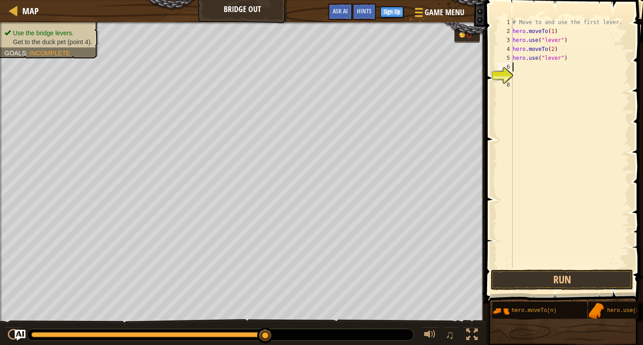
scroll to position [4, 0]
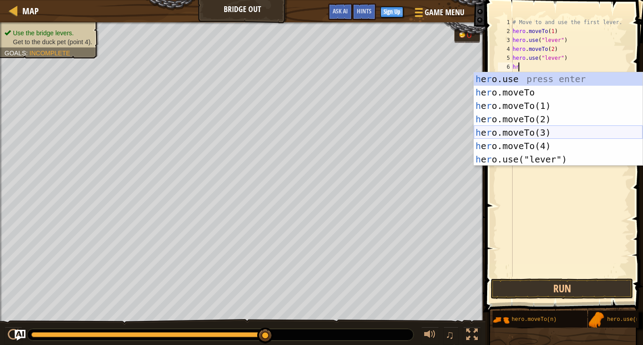
click at [509, 134] on div "h e r o.use press enter h e r o.moveTo press enter h e r o.moveTo(1) press ente…" at bounding box center [558, 132] width 169 height 121
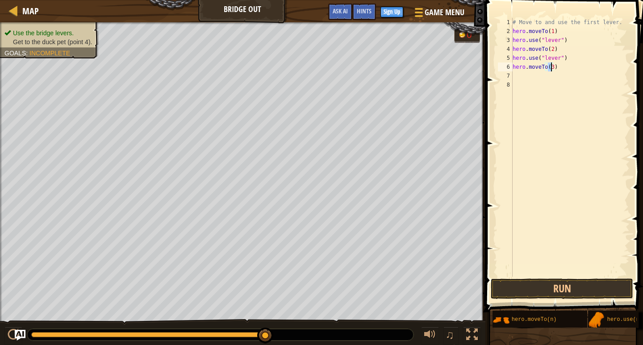
type textarea "hero.moveTo(3)"
click at [556, 282] on button "Run" at bounding box center [562, 289] width 142 height 21
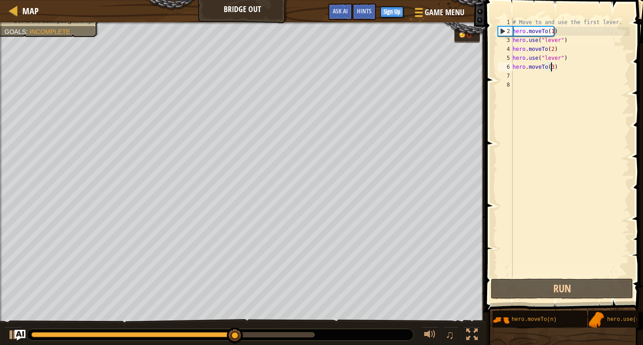
click at [527, 80] on div "# Move to and use the first lever. hero . moveTo ( 1 ) hero . use ( "lever" ) h…" at bounding box center [570, 156] width 119 height 277
click at [526, 77] on div "# Move to and use the first lever. hero . moveTo ( 1 ) hero . use ( "lever" ) h…" at bounding box center [570, 156] width 119 height 277
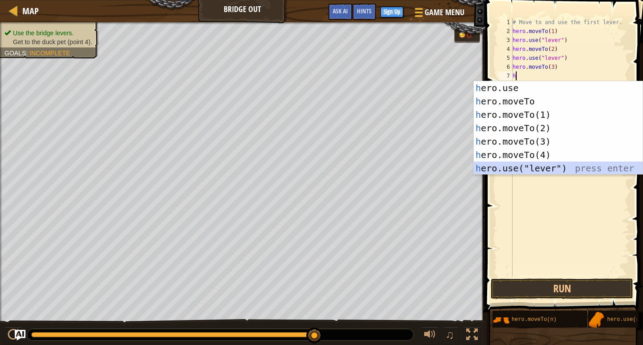
click at [536, 168] on div "h ero.use press enter h ero.moveTo press enter h ero.moveTo(1) press enter h er…" at bounding box center [558, 141] width 169 height 121
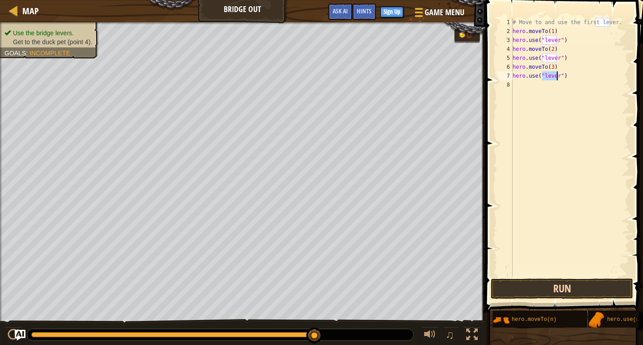
type textarea "hero.use("lever")"
click at [526, 284] on button "Run" at bounding box center [562, 289] width 142 height 21
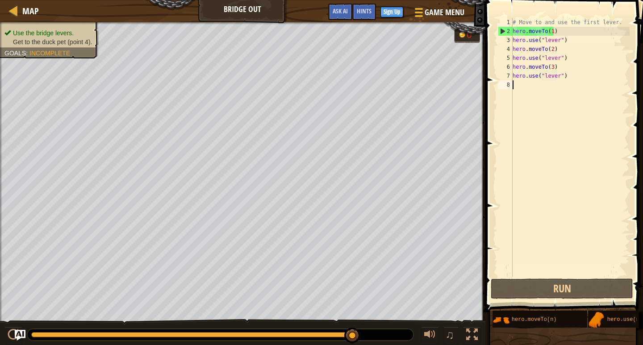
click at [537, 88] on div "# Move to and use the first lever. hero . moveTo ( 1 ) hero . use ( "lever" ) h…" at bounding box center [570, 156] width 119 height 277
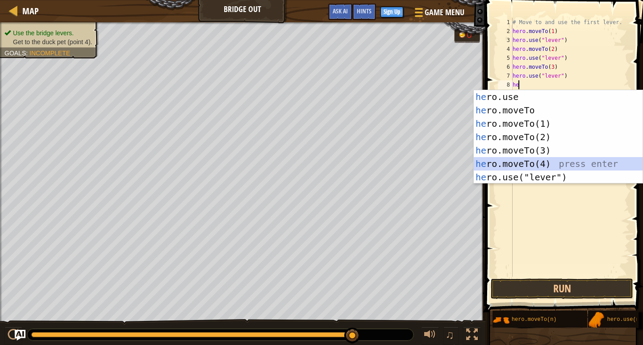
click at [497, 160] on div "he ro.use press enter he ro.moveTo press enter he ro.moveTo(1) press enter he r…" at bounding box center [558, 150] width 169 height 121
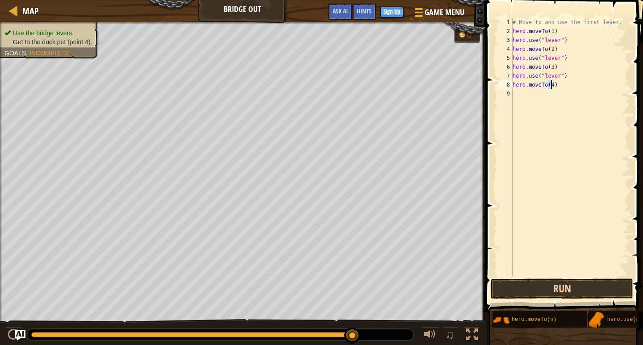
type textarea "hero.moveTo(4)"
click at [551, 290] on button "Run" at bounding box center [562, 289] width 142 height 21
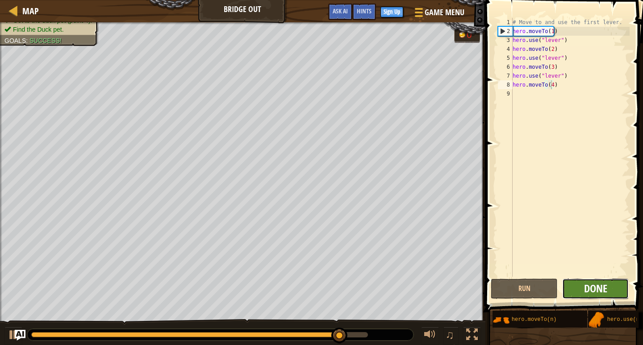
click at [596, 288] on span "Done" at bounding box center [595, 288] width 23 height 14
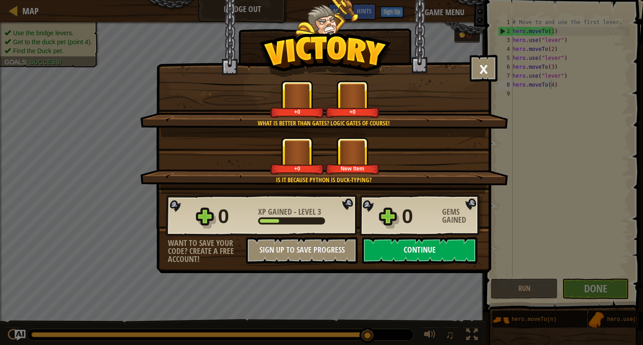
click at [405, 249] on button "Continue" at bounding box center [419, 250] width 115 height 27
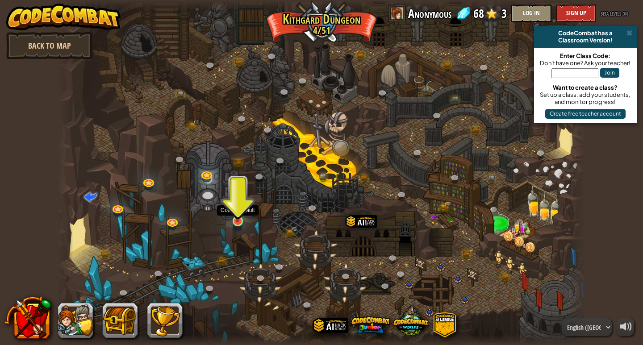
click at [240, 216] on img at bounding box center [237, 207] width 13 height 31
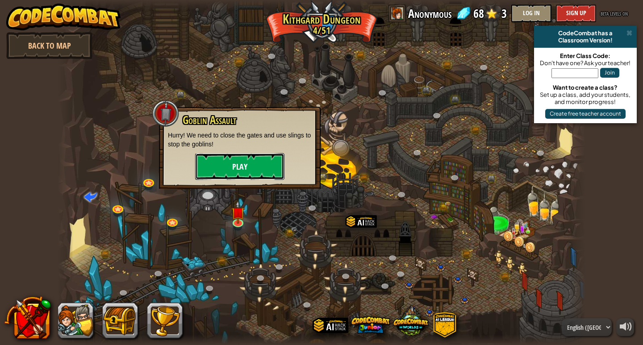
click at [279, 162] on button "Play" at bounding box center [239, 166] width 89 height 27
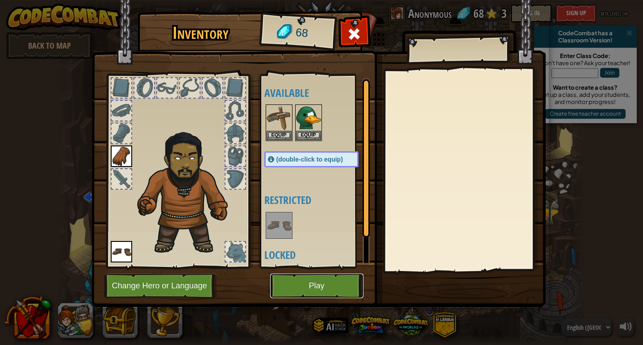
click at [338, 290] on button "Play" at bounding box center [316, 286] width 93 height 25
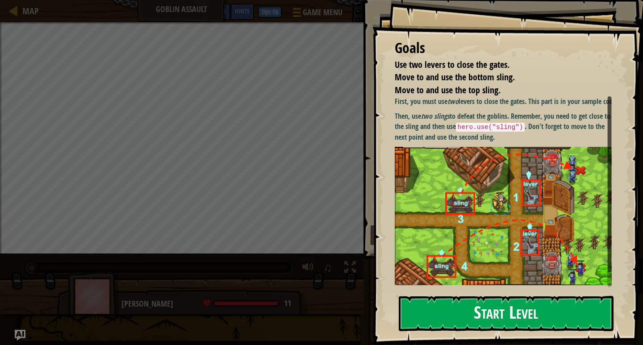
click at [556, 323] on button "Start Level" at bounding box center [506, 313] width 215 height 35
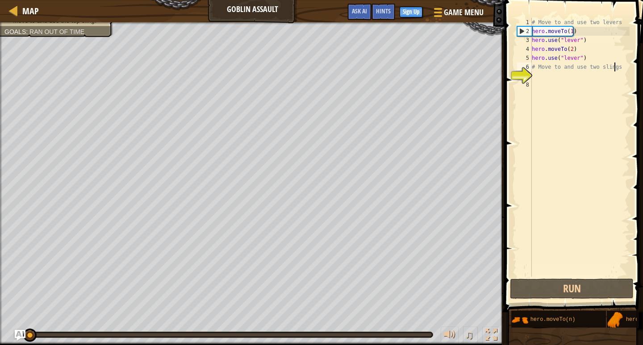
click at [615, 65] on div "# Move to and use two levers hero . moveTo ( 1 ) hero . use ( "lever" ) hero . …" at bounding box center [580, 156] width 100 height 277
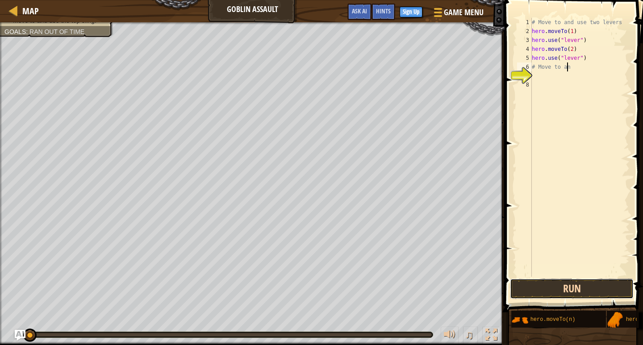
click at [565, 283] on button "Run" at bounding box center [572, 289] width 124 height 21
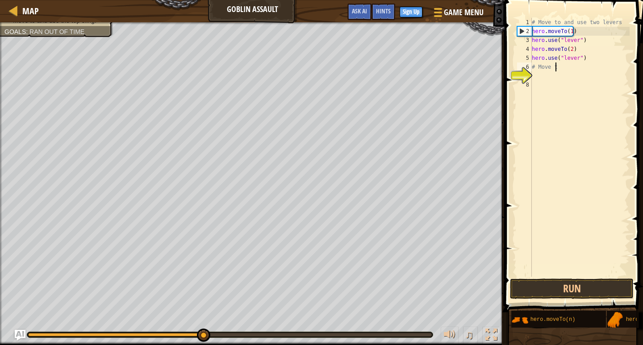
type textarea "#"
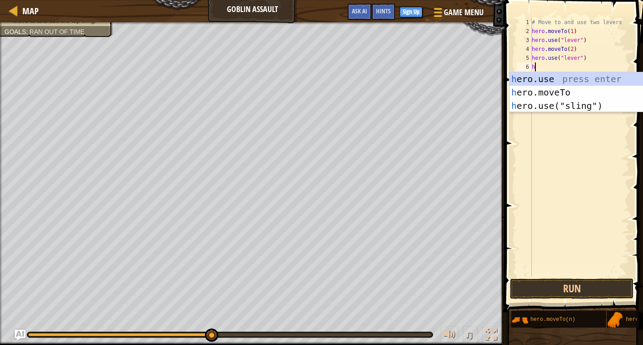
scroll to position [4, 0]
click at [524, 90] on div "h ero.use press enter h ero.moveTo press enter h ero.use("sling") press enter" at bounding box center [593, 105] width 169 height 67
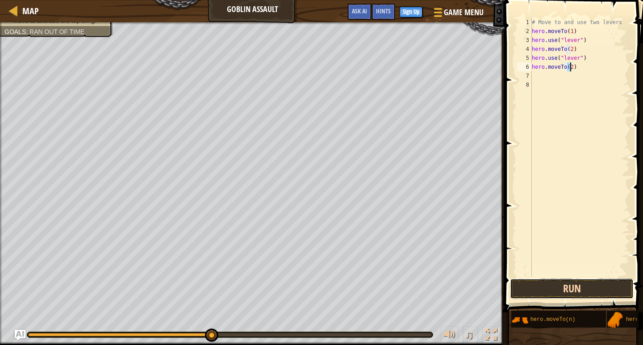
click at [553, 284] on button "Run" at bounding box center [572, 289] width 124 height 21
type textarea "hero.moveTo(4)"
click at [542, 282] on button "Run" at bounding box center [572, 289] width 124 height 21
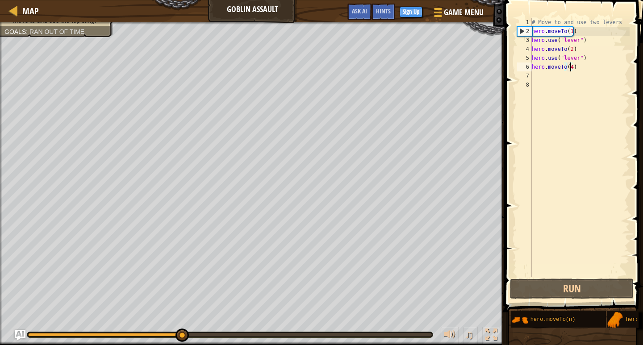
click at [533, 73] on div "# Move to and use two levers hero . moveTo ( 1 ) hero . use ( "lever" ) hero . …" at bounding box center [580, 156] width 100 height 277
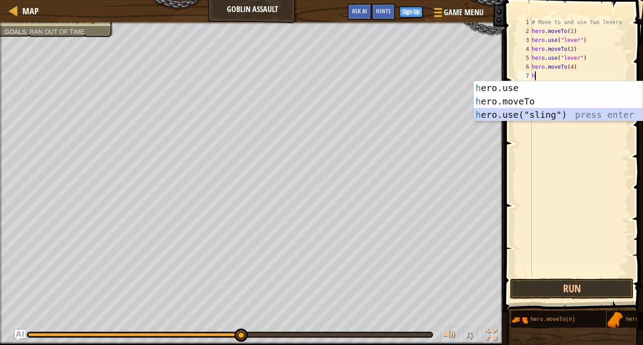
click at [512, 115] on div "h ero.use press enter h ero.moveTo press enter h ero.use("sling") press enter" at bounding box center [558, 114] width 169 height 67
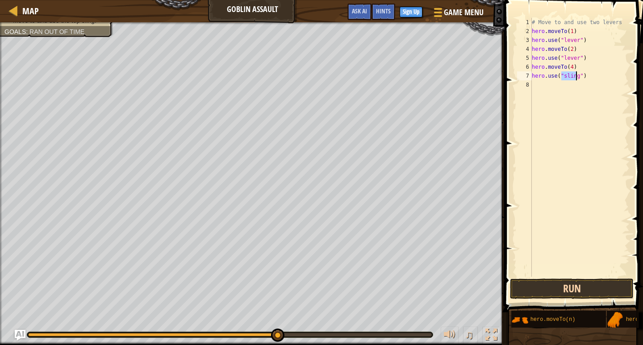
type textarea "hero.use("sling")"
click at [543, 280] on button "Run" at bounding box center [572, 289] width 124 height 21
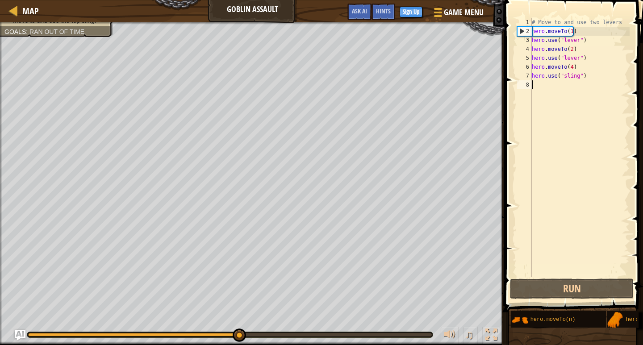
click at [536, 83] on div "# Move to and use two levers hero . moveTo ( 1 ) hero . use ( "lever" ) hero . …" at bounding box center [580, 156] width 100 height 277
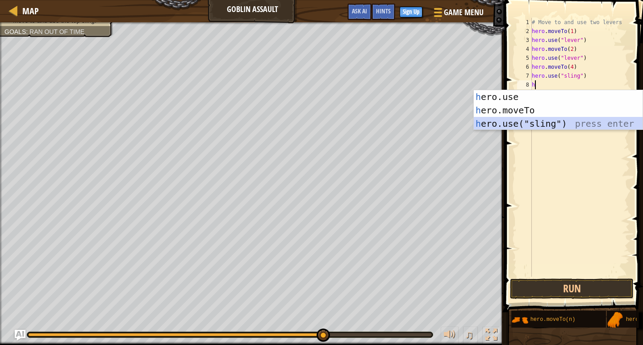
click at [547, 122] on div "h ero.use press enter h ero.moveTo press enter h ero.use("sling") press enter" at bounding box center [558, 123] width 169 height 67
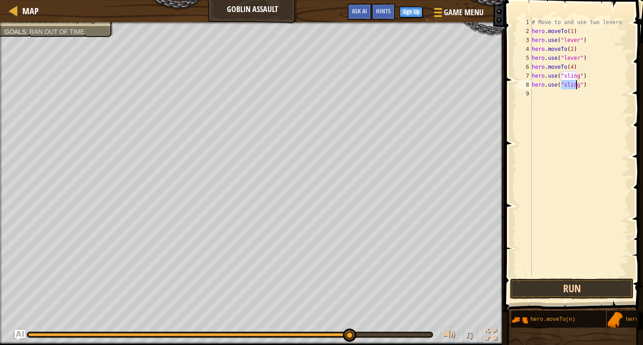
type textarea "hero.use("sling")"
click at [522, 293] on button "Run" at bounding box center [572, 289] width 124 height 21
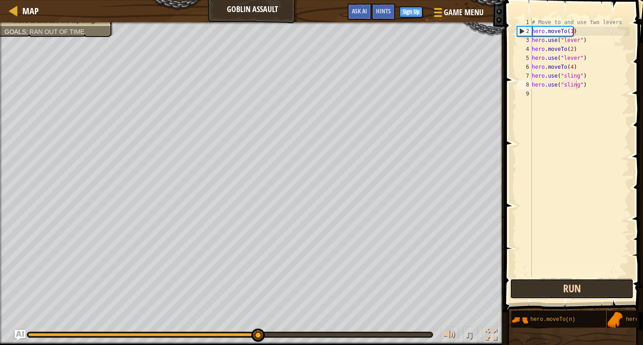
click at [528, 291] on button "Run" at bounding box center [572, 289] width 124 height 21
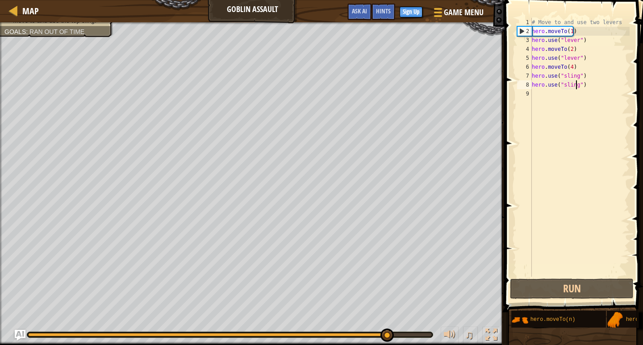
click at [557, 98] on div "# Move to and use two levers hero . moveTo ( 1 ) hero . use ( "lever" ) hero . …" at bounding box center [580, 156] width 100 height 277
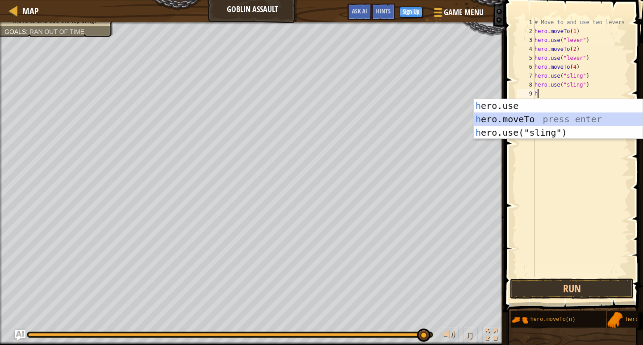
click at [519, 120] on div "h ero.use press enter h ero.moveTo press enter h ero.use("sling") press enter" at bounding box center [558, 132] width 169 height 67
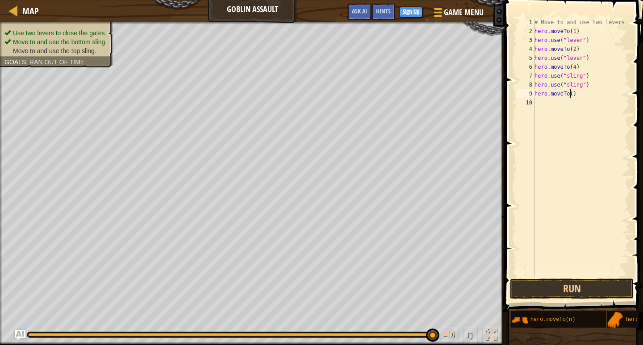
scroll to position [4, 3]
type textarea "hero.moveTo(3)"
click at [525, 287] on button "Run" at bounding box center [572, 289] width 124 height 21
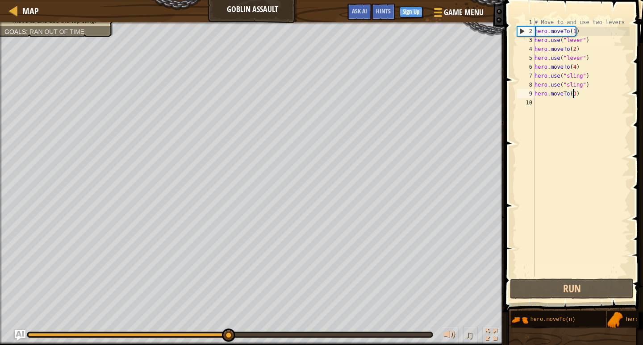
click at [557, 109] on div "# Move to and use two levers hero . moveTo ( 1 ) hero . use ( "lever" ) hero . …" at bounding box center [581, 156] width 97 height 277
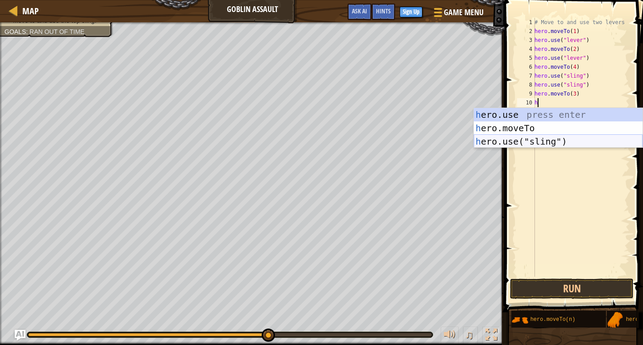
click at [539, 145] on div "h ero.use press enter h ero.moveTo press enter h ero.use("sling") press enter" at bounding box center [558, 141] width 169 height 67
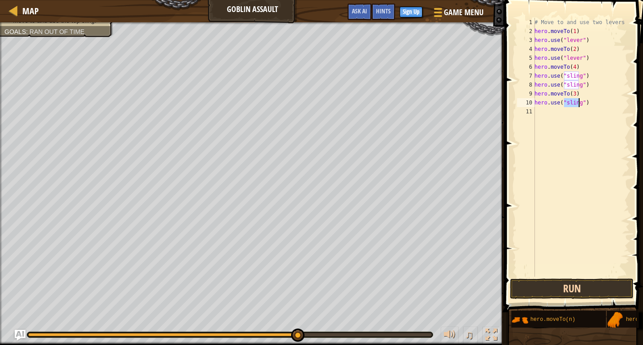
type textarea "hero.use("sling")"
click at [528, 288] on button "Run" at bounding box center [572, 289] width 124 height 21
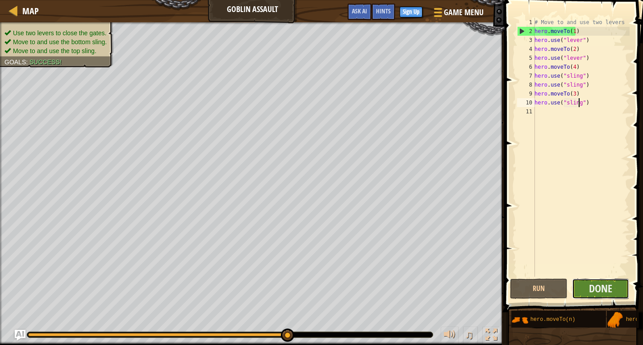
click at [616, 285] on button "Done" at bounding box center [601, 289] width 58 height 21
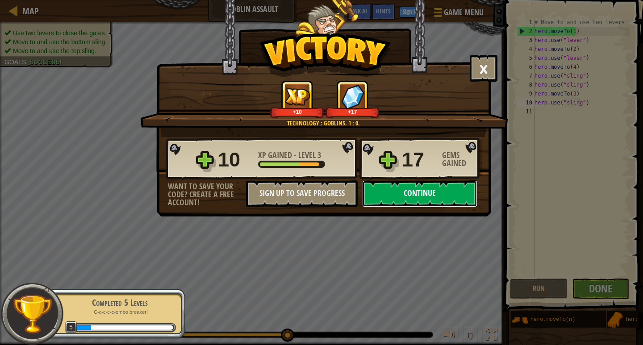
click at [413, 192] on button "Continue" at bounding box center [419, 193] width 115 height 27
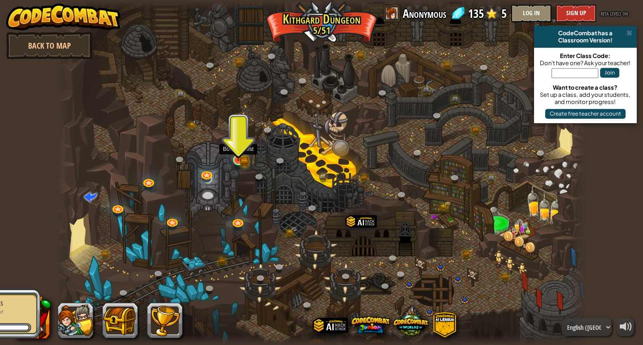
click at [234, 146] on img at bounding box center [238, 146] width 13 height 29
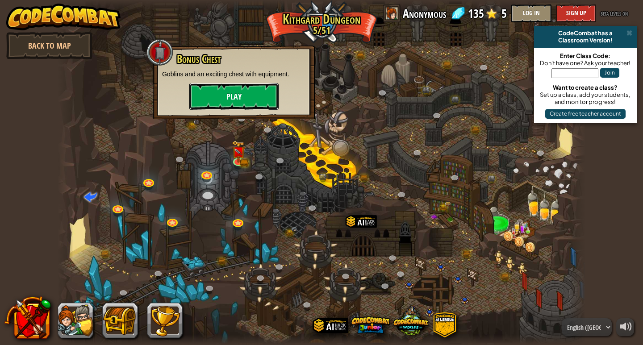
click at [261, 97] on button "Play" at bounding box center [233, 96] width 89 height 27
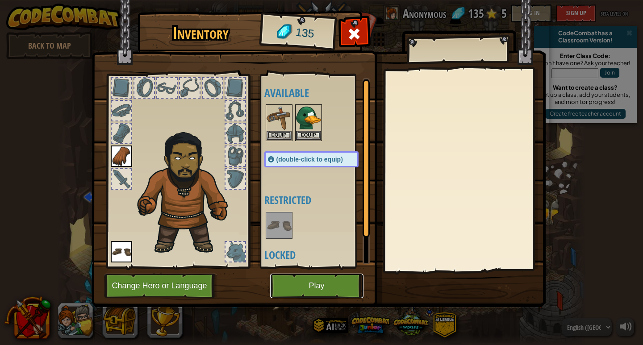
click at [332, 275] on button "Play" at bounding box center [316, 286] width 93 height 25
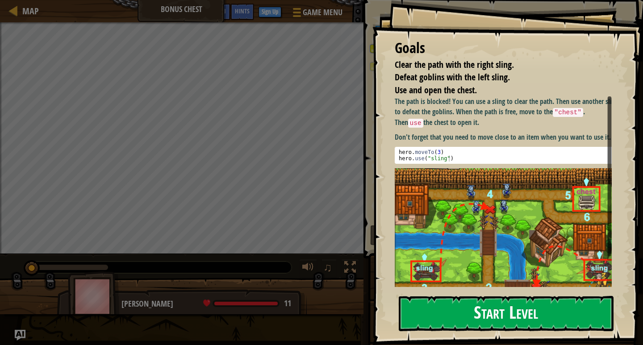
click at [449, 311] on button "Start Level" at bounding box center [506, 313] width 215 height 35
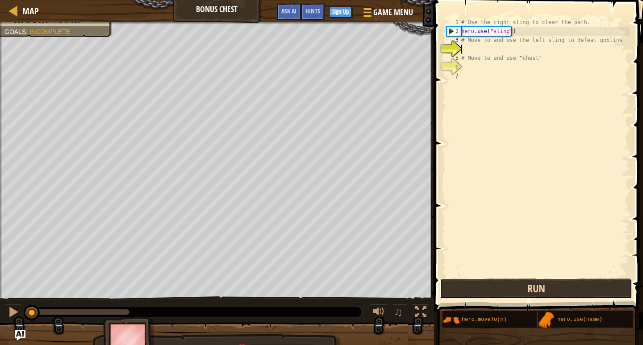
click at [488, 288] on button "Run" at bounding box center [536, 289] width 192 height 21
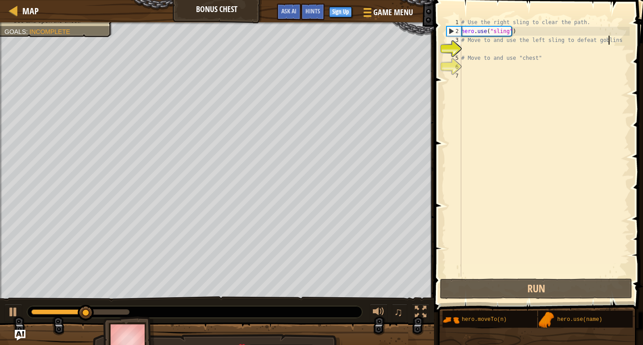
click at [618, 41] on div "# Use the right sling to clear the path. hero . use ( "sling" ) # Move to and u…" at bounding box center [544, 156] width 170 height 277
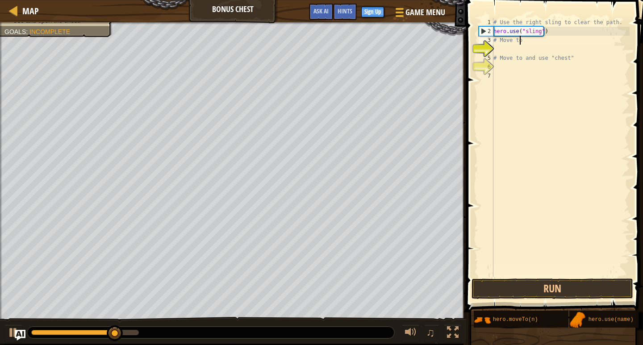
type textarea "#"
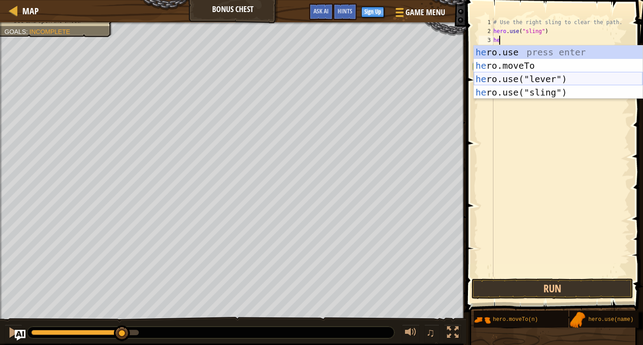
click at [525, 77] on div "he ro.use press enter he ro.moveTo press enter he ro.use("lever") press enter h…" at bounding box center [558, 86] width 169 height 80
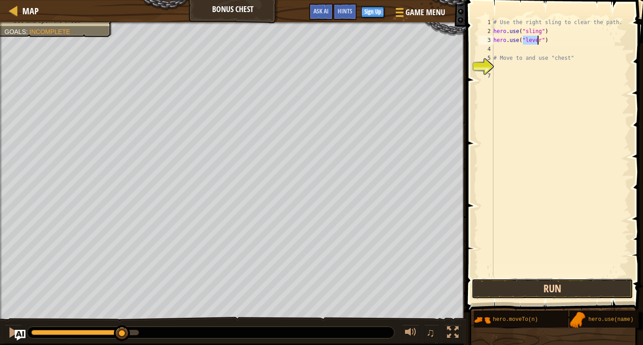
click at [550, 291] on button "Run" at bounding box center [552, 289] width 161 height 21
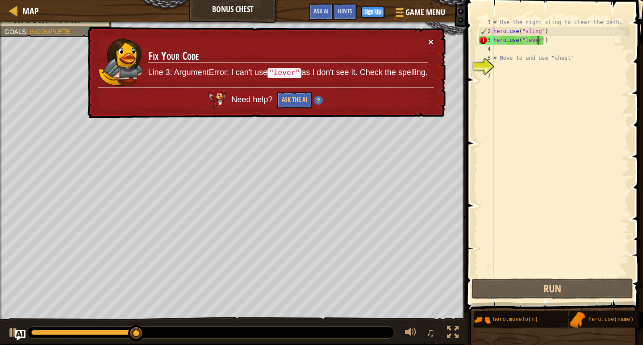
click at [430, 39] on button "×" at bounding box center [430, 41] width 5 height 9
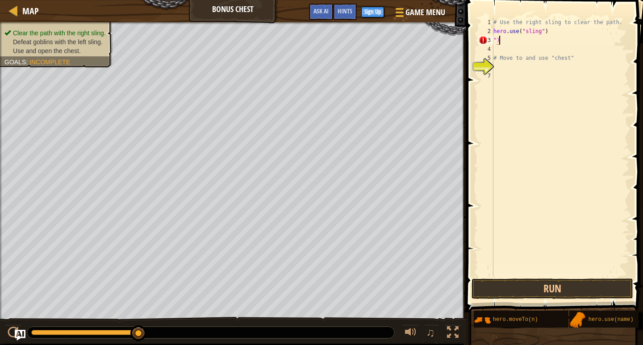
click at [522, 43] on div "# Use the right sling to clear the path. hero . use ( "sling" ) ") # Move to an…" at bounding box center [561, 156] width 138 height 277
type textarea """
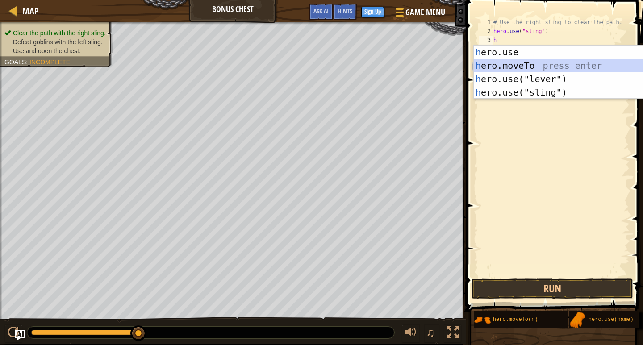
click at [552, 66] on div "h ero.use press enter h ero.moveTo press enter h ero.use("lever") press enter h…" at bounding box center [558, 86] width 169 height 80
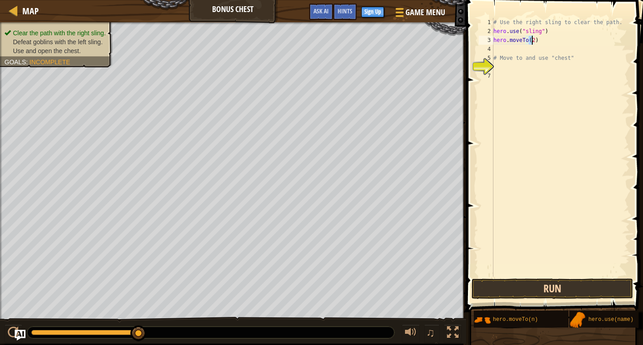
type textarea "hero.moveTo(2)"
click at [523, 292] on button "Run" at bounding box center [552, 289] width 161 height 21
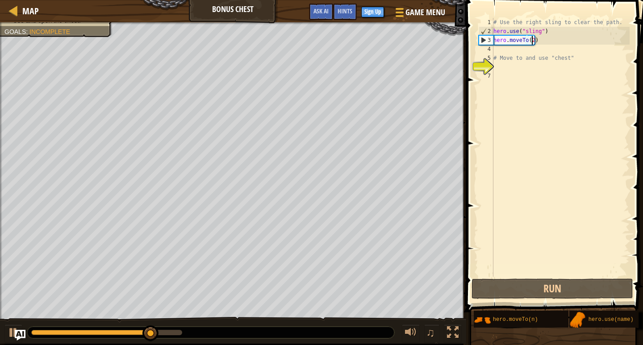
click at [511, 49] on div "# Use the right sling to clear the path. hero . use ( "sling" ) hero . moveTo (…" at bounding box center [561, 156] width 138 height 277
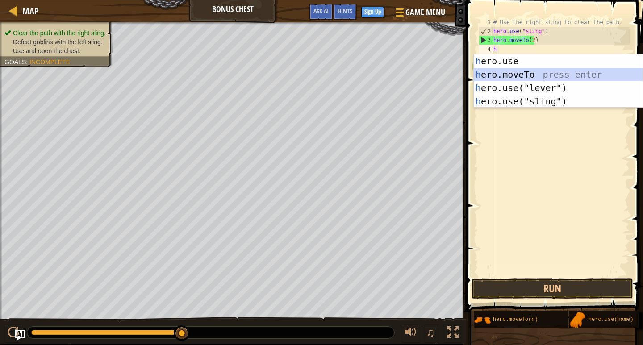
click at [526, 69] on div "h ero.use press enter h ero.moveTo press enter h ero.use("lever") press enter h…" at bounding box center [558, 94] width 169 height 80
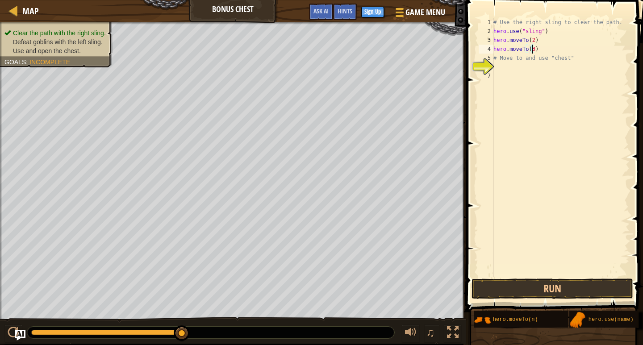
scroll to position [4, 3]
click at [497, 293] on button "Run" at bounding box center [552, 289] width 161 height 21
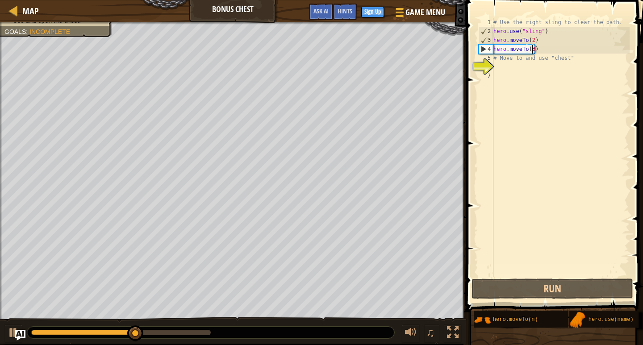
click at [502, 59] on div "# Use the right sling to clear the path. hero . use ( "sling" ) hero . moveTo (…" at bounding box center [561, 156] width 138 height 277
type textarea "# Move to and use "chest""
click at [572, 65] on div "# Use the right sling to clear the path. hero . use ( "sling" ) hero . moveTo (…" at bounding box center [561, 156] width 138 height 277
click at [572, 56] on div "# Use the right sling to clear the path. hero . use ( "sling" ) hero . moveTo (…" at bounding box center [561, 156] width 138 height 277
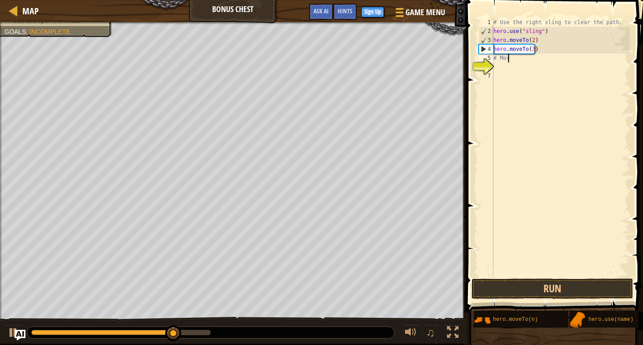
type textarea "#"
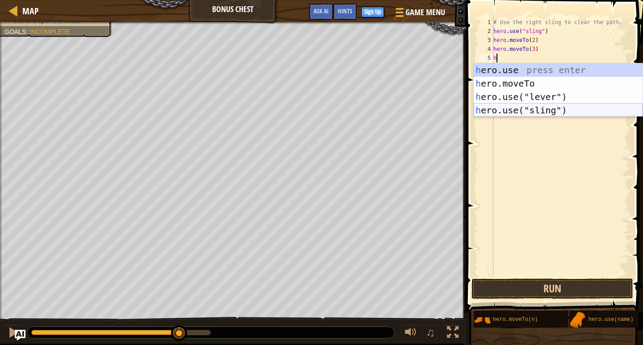
click at [534, 112] on div "h ero.use press enter h ero.moveTo press enter h ero.use("lever") press enter h…" at bounding box center [558, 103] width 169 height 80
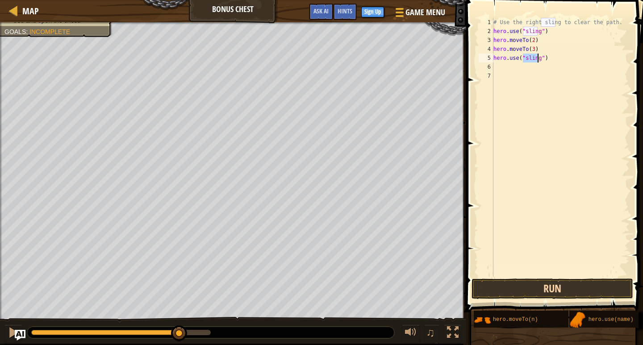
type textarea "hero.use("sling")"
click at [508, 286] on button "Run" at bounding box center [552, 289] width 161 height 21
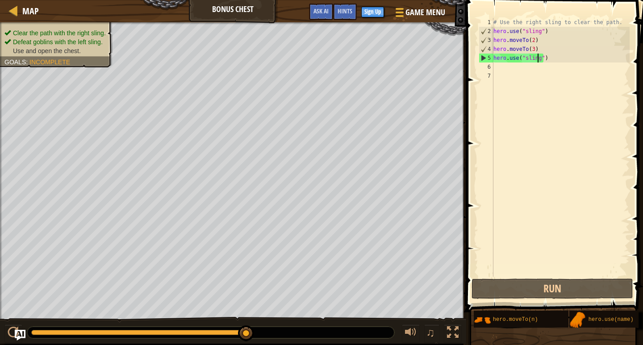
click at [517, 72] on div "# Use the right sling to clear the path. hero . use ( "sling" ) hero . moveTo (…" at bounding box center [561, 156] width 138 height 277
click at [522, 64] on div "# Use the right sling to clear the path. hero . use ( "sling" ) hero . moveTo (…" at bounding box center [561, 156] width 138 height 277
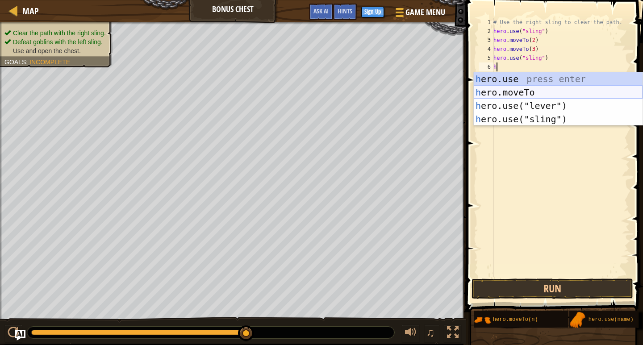
click at [500, 86] on div "h ero.use press enter h ero.moveTo press enter h ero.use("lever") press enter h…" at bounding box center [558, 112] width 169 height 80
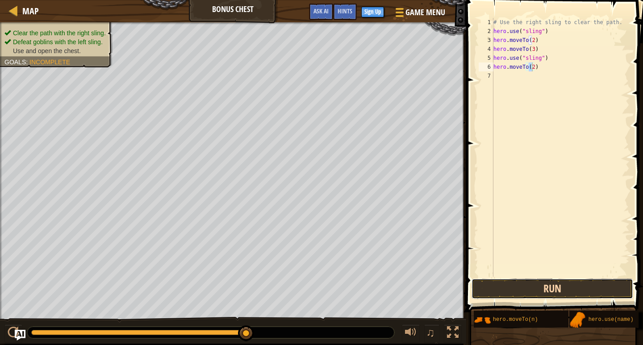
click at [510, 279] on button "Run" at bounding box center [552, 289] width 161 height 21
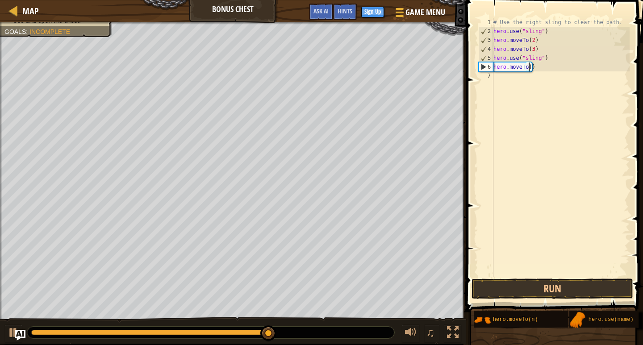
scroll to position [4, 3]
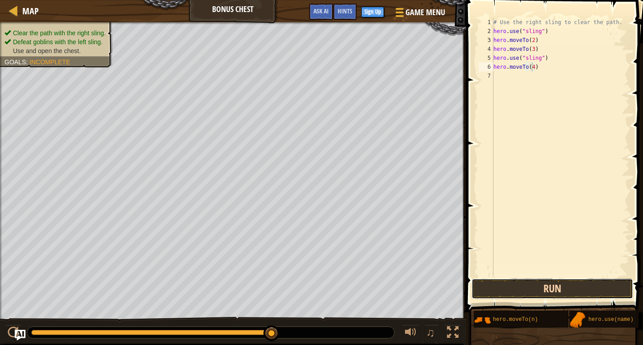
click at [482, 280] on button "Run" at bounding box center [552, 289] width 161 height 21
type textarea "hero.moveTo(2)"
click at [512, 292] on button "Run" at bounding box center [552, 289] width 161 height 21
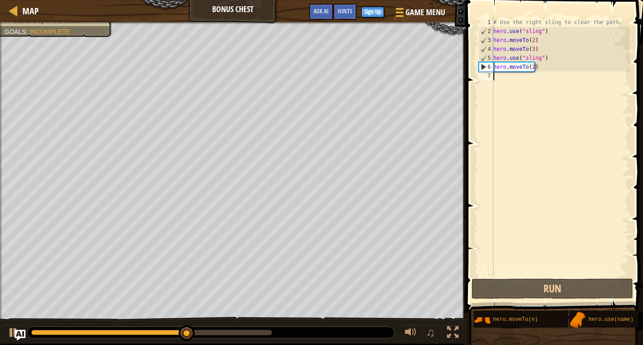
click at [526, 79] on div "# Use the right sling to clear the path. hero . use ( "sling" ) hero . moveTo (…" at bounding box center [561, 156] width 138 height 277
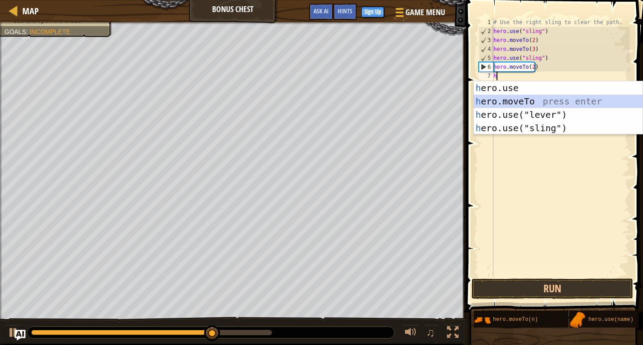
click at [549, 103] on div "h ero.use press enter h ero.moveTo press enter h ero.use("lever") press enter h…" at bounding box center [558, 121] width 169 height 80
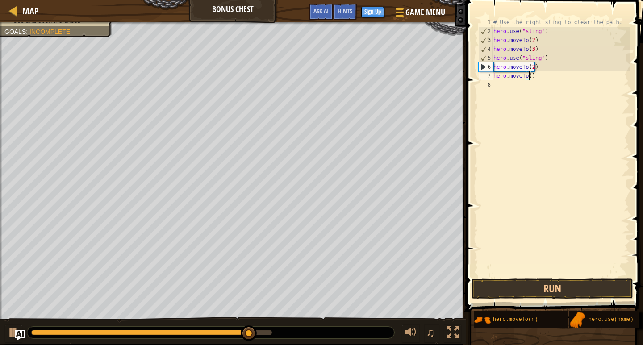
scroll to position [4, 3]
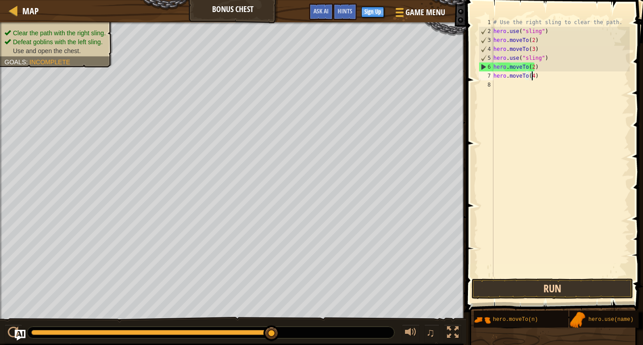
type textarea "hero.moveTo(4)"
click at [614, 293] on button "Run" at bounding box center [552, 289] width 161 height 21
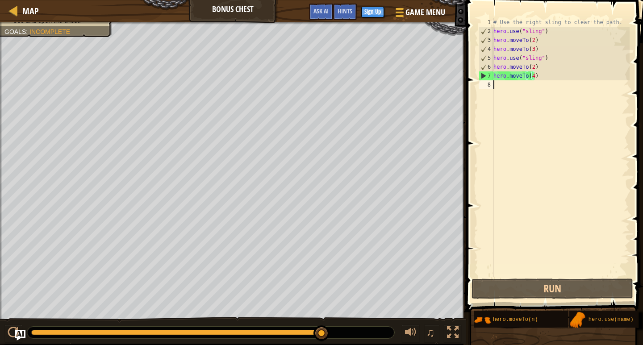
click at [514, 84] on div "# Use the right sling to clear the path. hero . use ( "sling" ) hero . moveTo (…" at bounding box center [561, 156] width 138 height 277
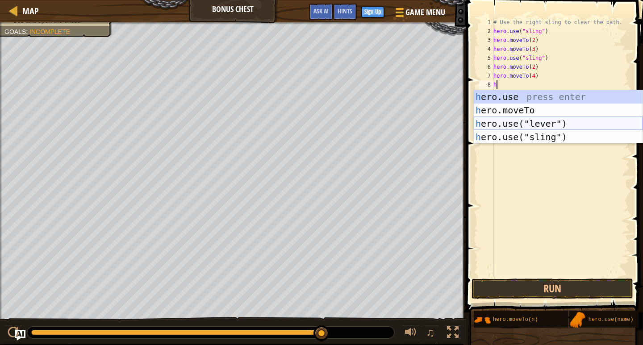
click at [487, 133] on div "h ero.use press enter h ero.moveTo press enter h ero.use("lever") press enter h…" at bounding box center [558, 130] width 169 height 80
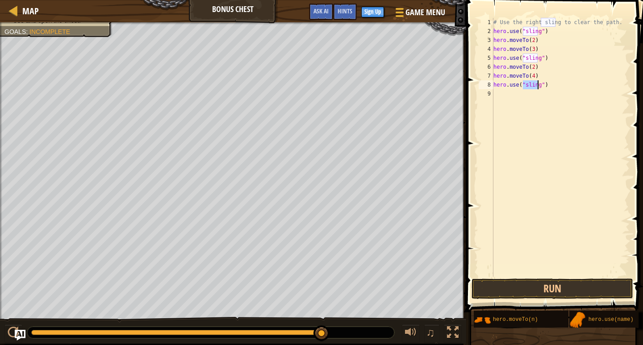
click at [544, 85] on div "# Use the right sling to clear the path. hero . use ( "sling" ) hero . moveTo (…" at bounding box center [561, 156] width 138 height 277
type textarea "h"
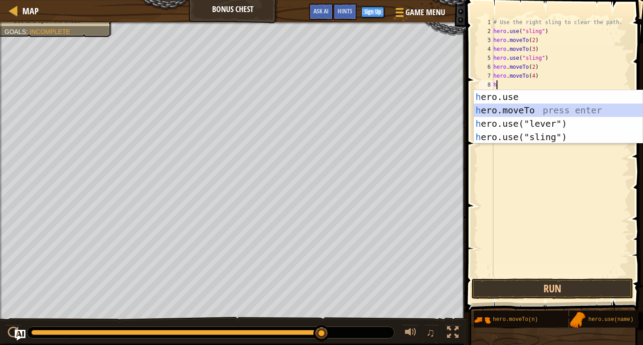
click at [533, 109] on div "h ero.use press enter h ero.moveTo press enter h ero.use("lever") press enter h…" at bounding box center [558, 130] width 169 height 80
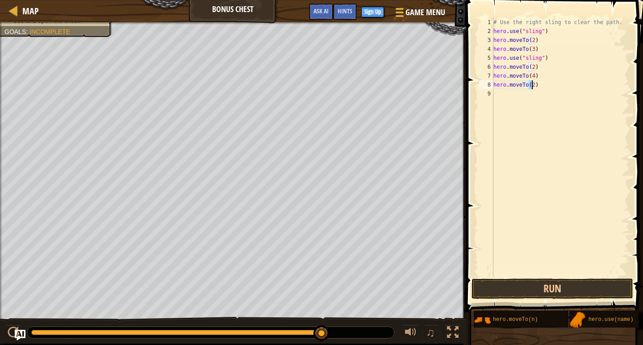
scroll to position [4, 3]
type textarea "hero.moveTo(5)"
click at [485, 291] on button "Run" at bounding box center [552, 289] width 161 height 21
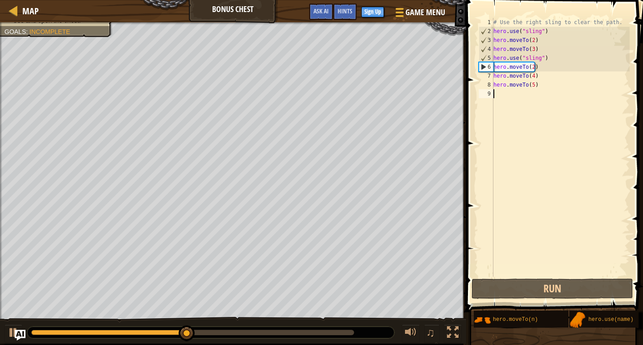
click at [501, 92] on div "# Use the right sling to clear the path. hero . use ( "sling" ) hero . moveTo (…" at bounding box center [561, 156] width 138 height 277
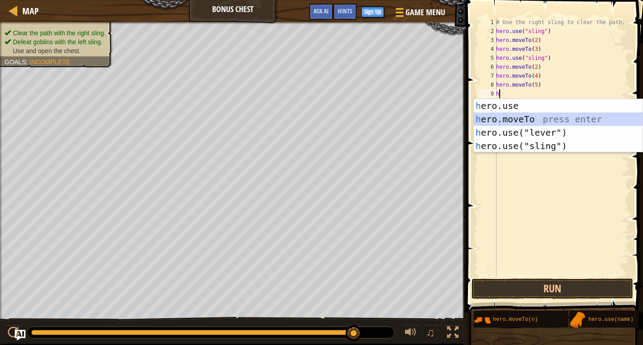
click at [543, 114] on div "h ero.use press enter h ero.moveTo press enter h ero.use("lever") press enter h…" at bounding box center [558, 139] width 169 height 80
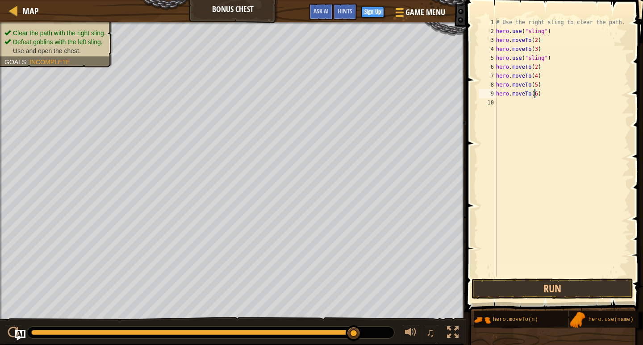
scroll to position [4, 3]
type textarea "hero.moveTo(6)"
click at [614, 287] on button "Run" at bounding box center [552, 289] width 161 height 21
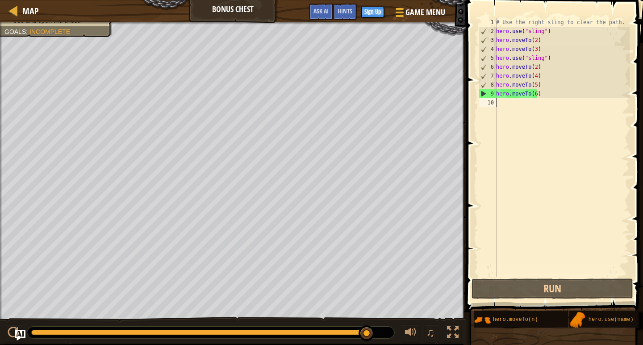
click at [536, 107] on div "# Use the right sling to clear the path. hero . use ( "sling" ) hero . moveTo (…" at bounding box center [561, 156] width 135 height 277
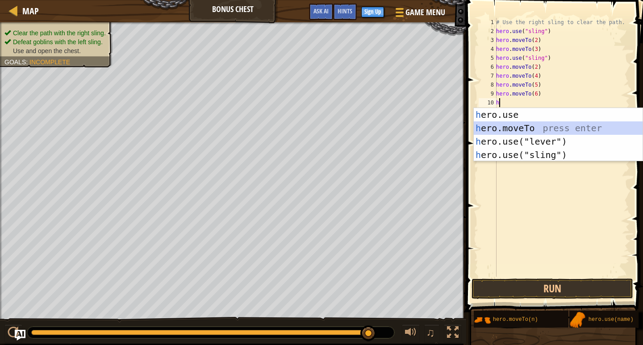
click at [503, 125] on div "h ero.use press enter h ero.moveTo press enter h ero.use("lever") press enter h…" at bounding box center [558, 148] width 169 height 80
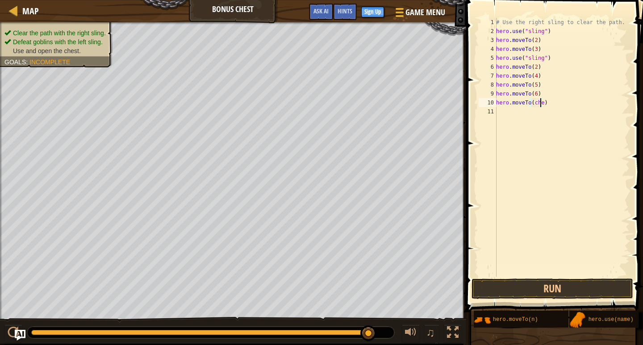
scroll to position [4, 4]
type textarea "hero.moveTo(chest)"
click at [510, 288] on button "Run" at bounding box center [552, 289] width 161 height 21
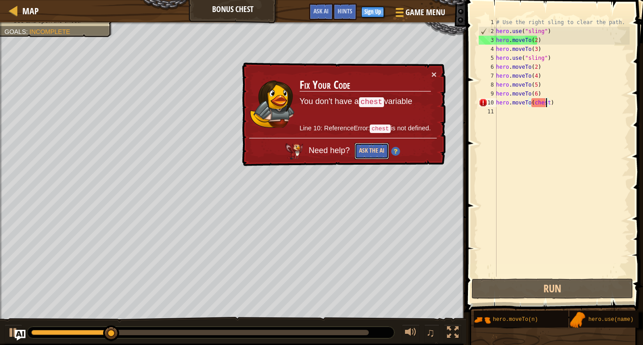
click at [362, 149] on button "Ask the AI" at bounding box center [372, 151] width 34 height 17
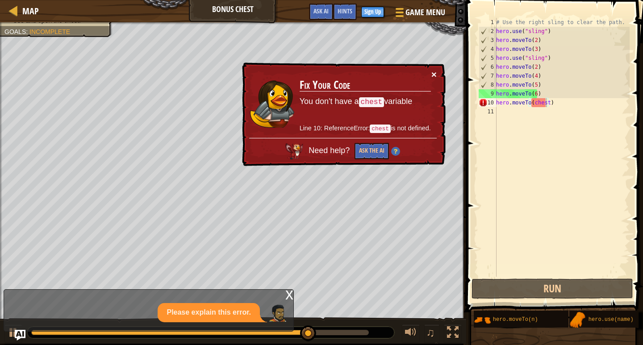
click at [435, 70] on button "×" at bounding box center [433, 74] width 5 height 9
